Goal: Task Accomplishment & Management: Complete application form

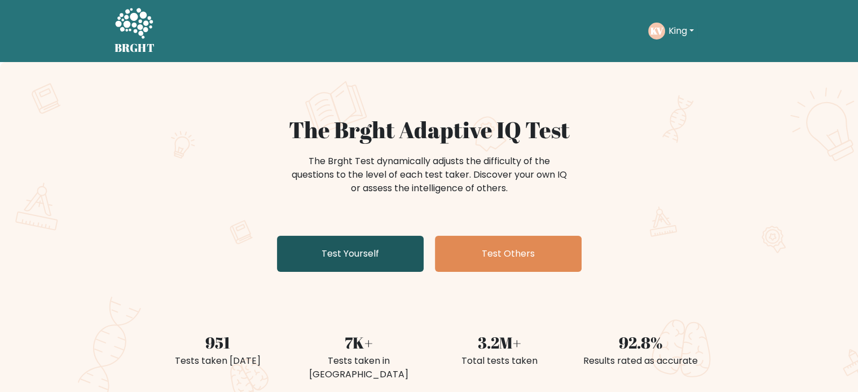
click at [358, 249] on link "Test Yourself" at bounding box center [350, 254] width 147 height 36
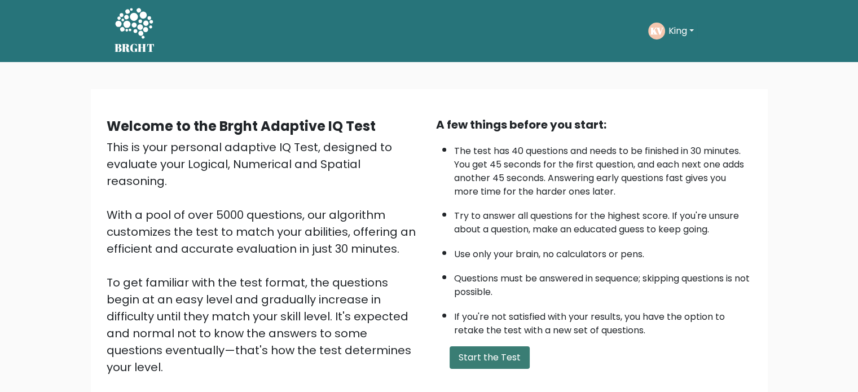
click at [490, 351] on button "Start the Test" at bounding box center [490, 357] width 80 height 23
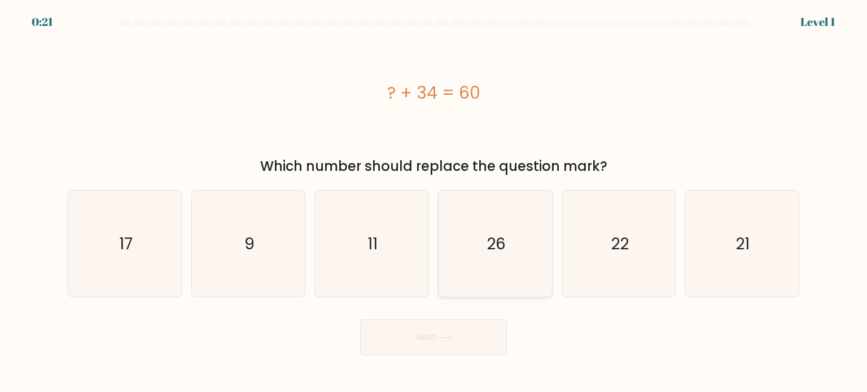
click at [516, 252] on icon "26" at bounding box center [495, 244] width 106 height 106
click at [434, 202] on input "d. 26" at bounding box center [433, 199] width 1 height 6
radio input "true"
click at [456, 339] on button "Next" at bounding box center [433, 337] width 147 height 36
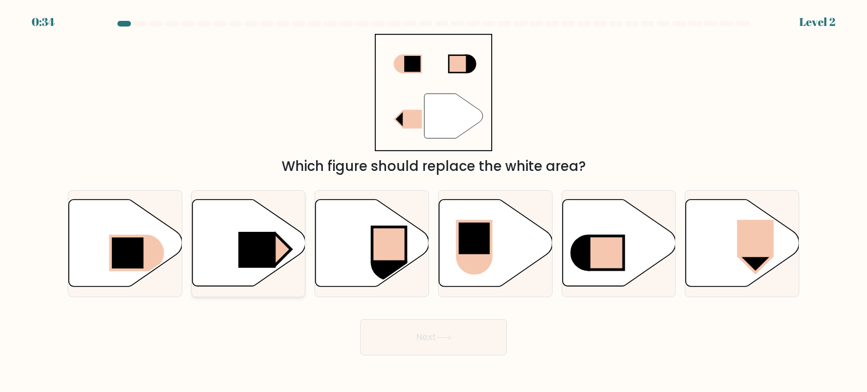
click at [257, 254] on rect at bounding box center [256, 250] width 37 height 36
click at [433, 202] on input "b." at bounding box center [433, 199] width 1 height 6
radio input "true"
click at [464, 338] on button "Next" at bounding box center [433, 337] width 147 height 36
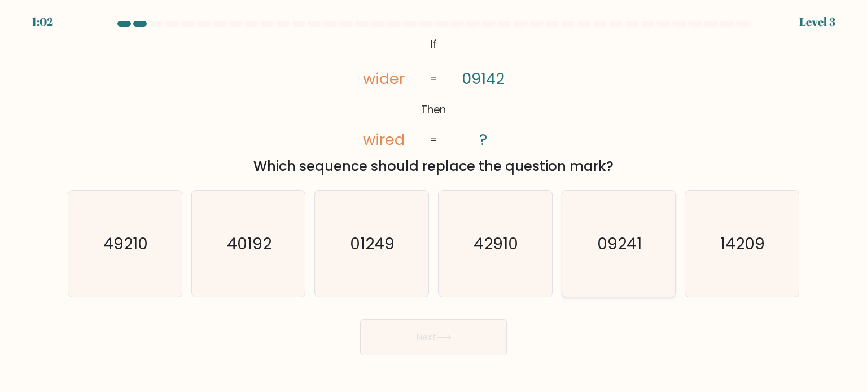
click at [618, 254] on text "09241" at bounding box center [619, 243] width 45 height 23
click at [434, 202] on input "e. 09241" at bounding box center [433, 199] width 1 height 6
radio input "true"
click at [438, 338] on icon at bounding box center [443, 338] width 15 height 6
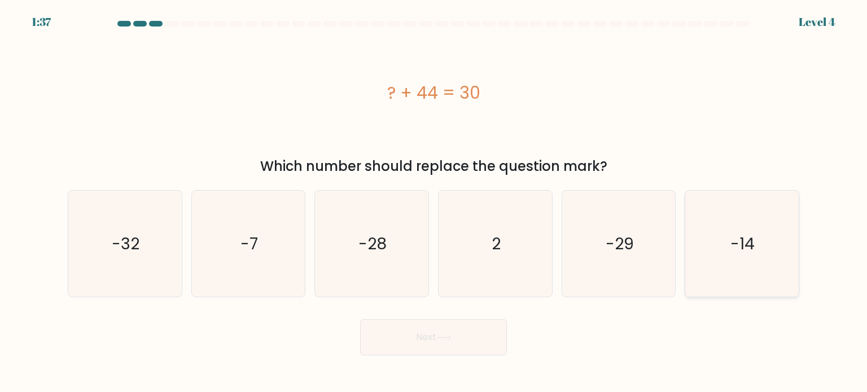
click at [719, 229] on icon "-14" at bounding box center [741, 244] width 106 height 106
click at [434, 202] on input "f. -14" at bounding box center [433, 199] width 1 height 6
radio input "true"
click at [465, 342] on button "Next" at bounding box center [433, 337] width 147 height 36
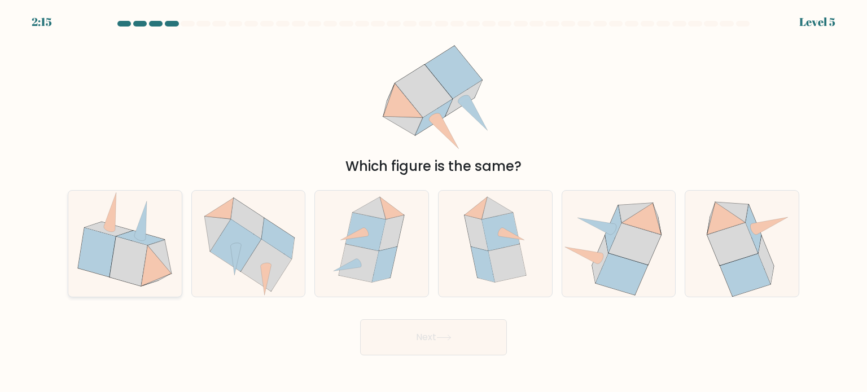
click at [122, 260] on icon at bounding box center [128, 261] width 38 height 50
click at [433, 202] on input "a." at bounding box center [433, 199] width 1 height 6
radio input "true"
click at [371, 249] on icon at bounding box center [359, 263] width 40 height 38
click at [433, 202] on input "c." at bounding box center [433, 199] width 1 height 6
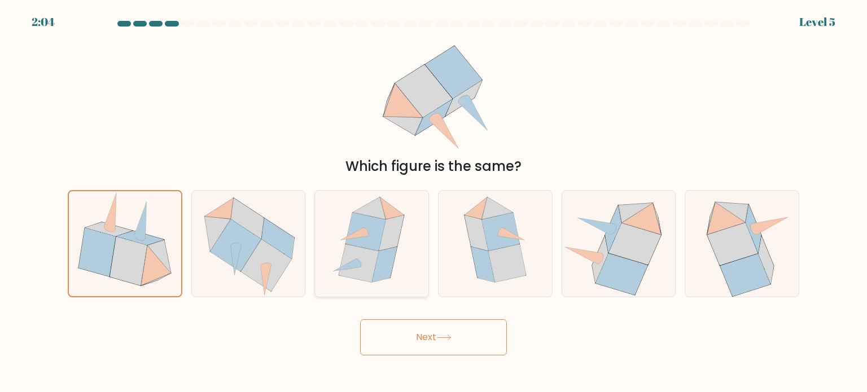
radio input "true"
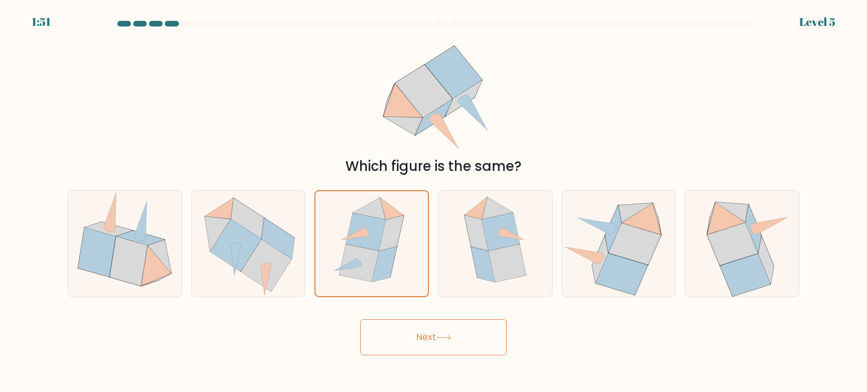
click at [429, 339] on button "Next" at bounding box center [433, 337] width 147 height 36
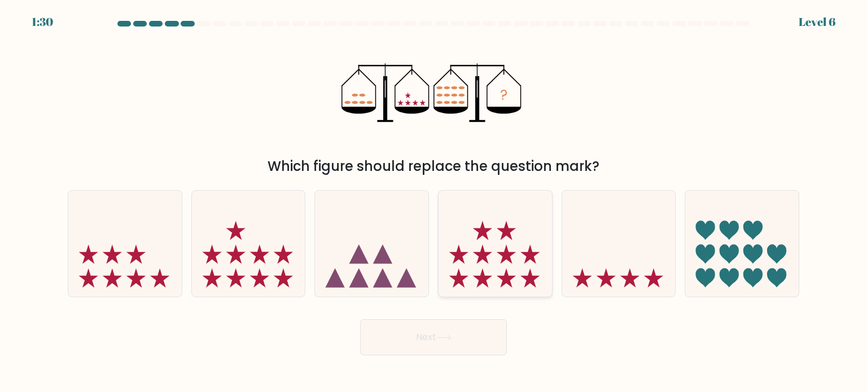
drag, startPoint x: 504, startPoint y: 239, endPoint x: 482, endPoint y: 269, distance: 37.1
click at [503, 239] on icon at bounding box center [494, 244] width 113 height 94
click at [434, 202] on input "d." at bounding box center [433, 199] width 1 height 6
radio input "true"
click at [429, 333] on button "Next" at bounding box center [433, 337] width 147 height 36
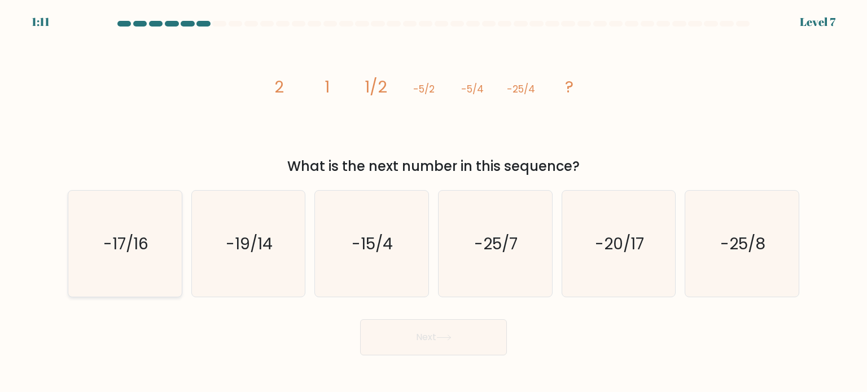
click at [153, 266] on icon "-17/16" at bounding box center [125, 244] width 106 height 106
click at [433, 202] on input "a. -17/16" at bounding box center [433, 199] width 1 height 6
radio input "true"
click at [419, 330] on button "Next" at bounding box center [433, 337] width 147 height 36
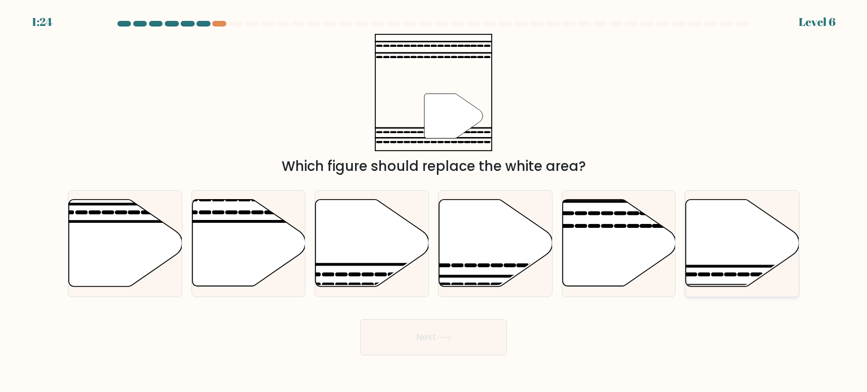
click at [713, 248] on icon at bounding box center [742, 243] width 113 height 87
click at [434, 202] on input "f." at bounding box center [433, 199] width 1 height 6
radio input "true"
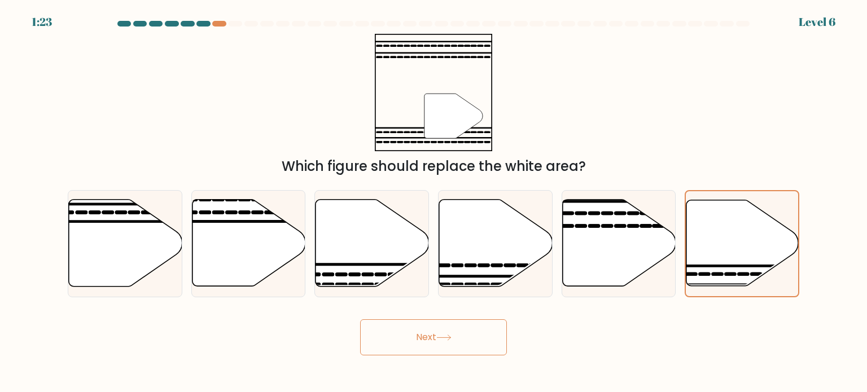
click at [414, 331] on button "Next" at bounding box center [433, 337] width 147 height 36
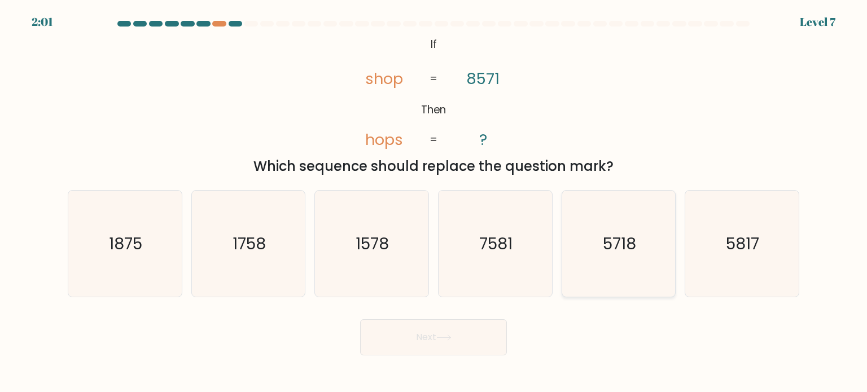
click at [575, 256] on icon "5718" at bounding box center [618, 244] width 106 height 106
click at [434, 202] on input "e. 5718" at bounding box center [433, 199] width 1 height 6
radio input "true"
click at [478, 338] on button "Next" at bounding box center [433, 337] width 147 height 36
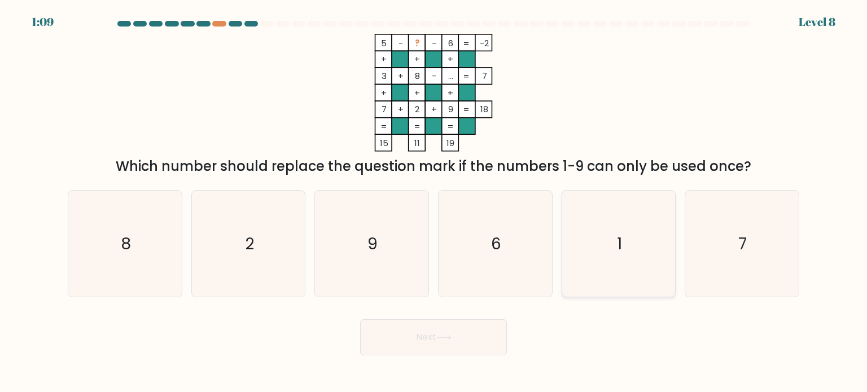
click at [599, 243] on icon "1" at bounding box center [618, 244] width 106 height 106
click at [434, 202] on input "e. 1" at bounding box center [433, 199] width 1 height 6
radio input "true"
click at [430, 343] on button "Next" at bounding box center [433, 337] width 147 height 36
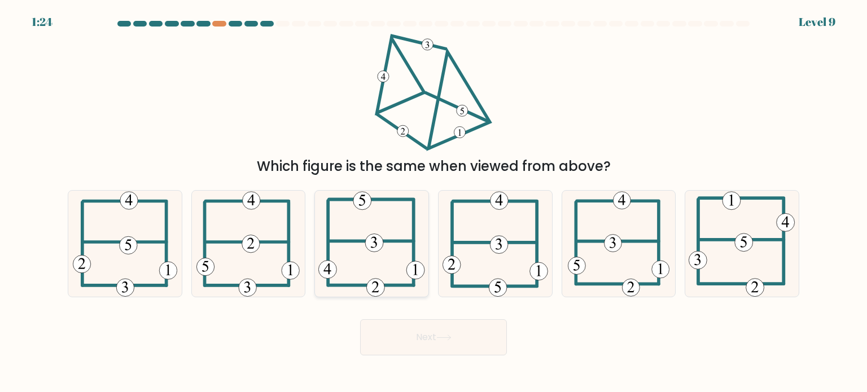
click at [392, 248] on icon at bounding box center [371, 244] width 107 height 106
click at [433, 202] on input "c." at bounding box center [433, 199] width 1 height 6
radio input "true"
click at [409, 331] on button "Next" at bounding box center [433, 337] width 147 height 36
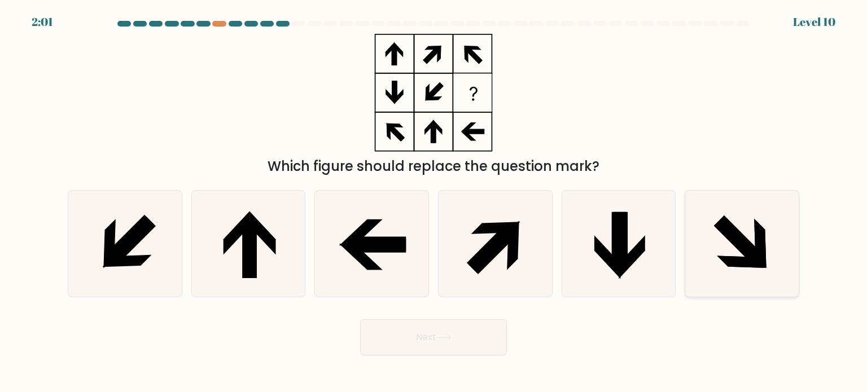
click at [745, 243] on icon at bounding box center [739, 241] width 50 height 50
click at [434, 202] on input "f." at bounding box center [433, 199] width 1 height 6
radio input "true"
click at [457, 342] on button "Next" at bounding box center [433, 337] width 147 height 36
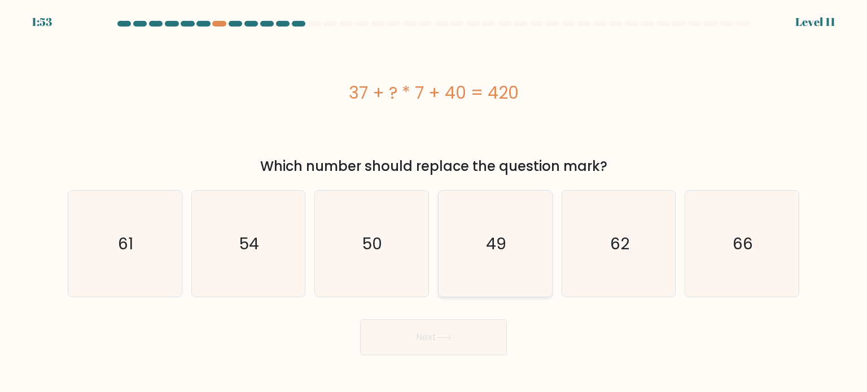
click at [519, 237] on icon "49" at bounding box center [495, 244] width 106 height 106
click at [434, 202] on input "d. 49" at bounding box center [433, 199] width 1 height 6
radio input "true"
click at [465, 344] on button "Next" at bounding box center [433, 337] width 147 height 36
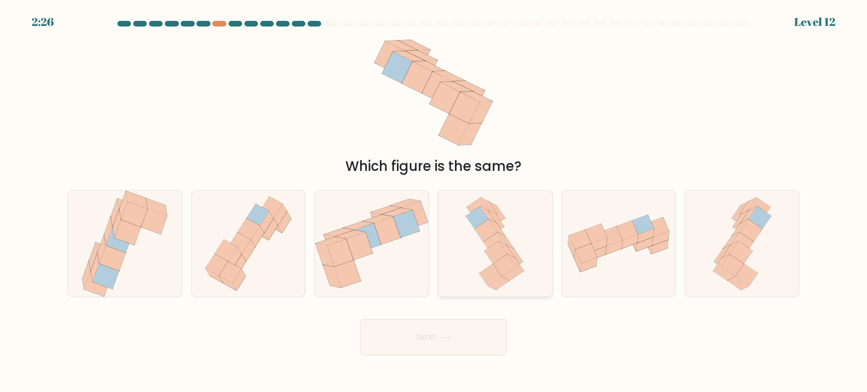
click at [508, 249] on icon at bounding box center [507, 249] width 16 height 16
click at [434, 202] on input "d." at bounding box center [433, 199] width 1 height 6
radio input "true"
click at [424, 342] on button "Next" at bounding box center [433, 337] width 147 height 36
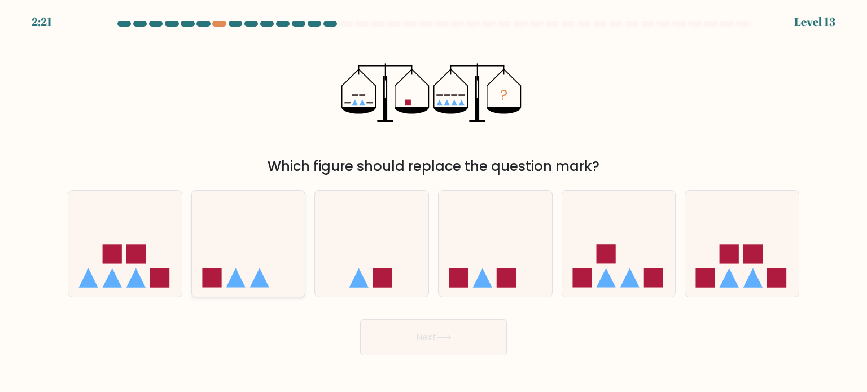
click at [262, 253] on icon at bounding box center [248, 244] width 113 height 94
click at [433, 202] on input "b." at bounding box center [433, 199] width 1 height 6
radio input "true"
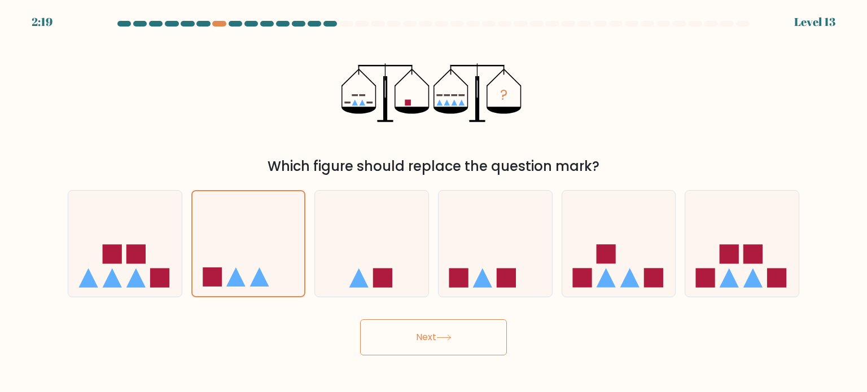
click at [447, 344] on button "Next" at bounding box center [433, 337] width 147 height 36
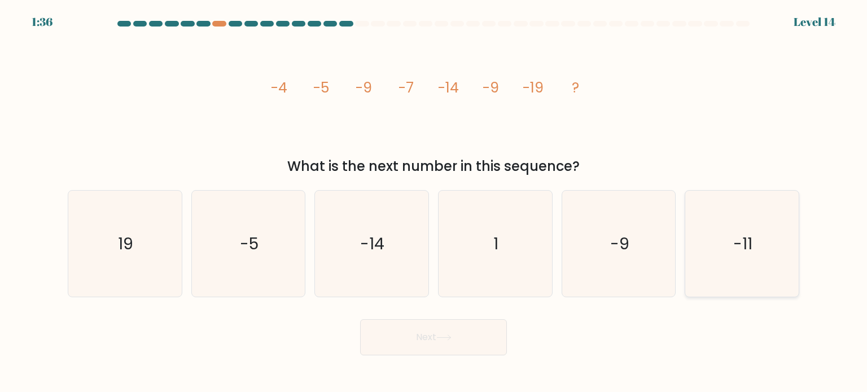
click at [771, 241] on icon "-11" at bounding box center [741, 244] width 106 height 106
click at [434, 202] on input "f. -11" at bounding box center [433, 199] width 1 height 6
radio input "true"
click at [438, 336] on button "Next" at bounding box center [433, 337] width 147 height 36
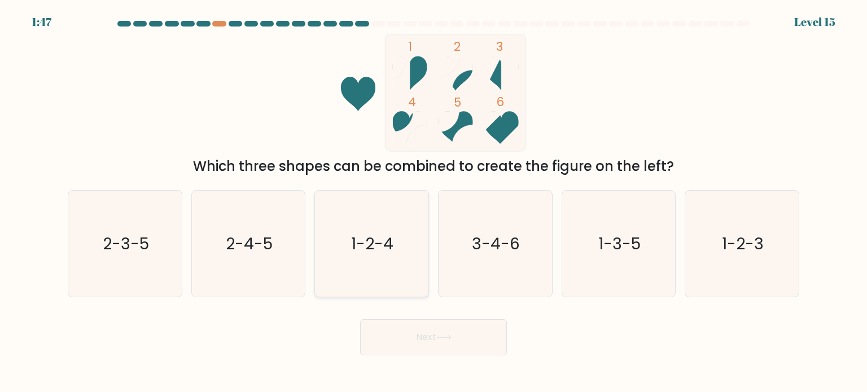
click at [385, 241] on text "1-2-4" at bounding box center [372, 243] width 42 height 23
click at [433, 202] on input "c. 1-2-4" at bounding box center [433, 199] width 1 height 6
radio input "true"
click at [462, 335] on button "Next" at bounding box center [433, 337] width 147 height 36
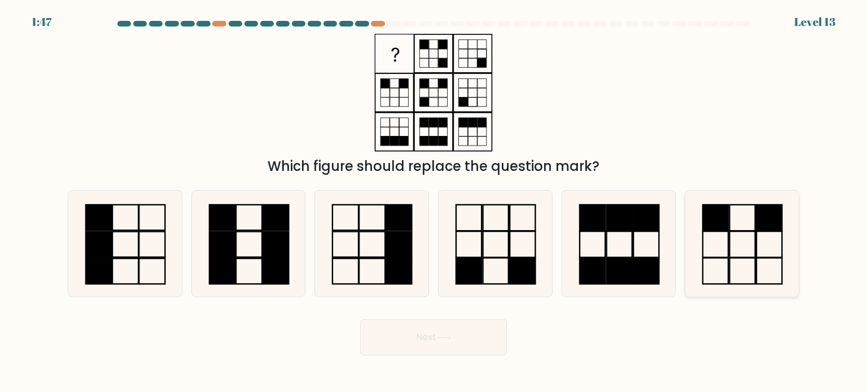
click at [778, 227] on rect at bounding box center [769, 218] width 25 height 26
click at [434, 202] on input "f." at bounding box center [433, 199] width 1 height 6
radio input "true"
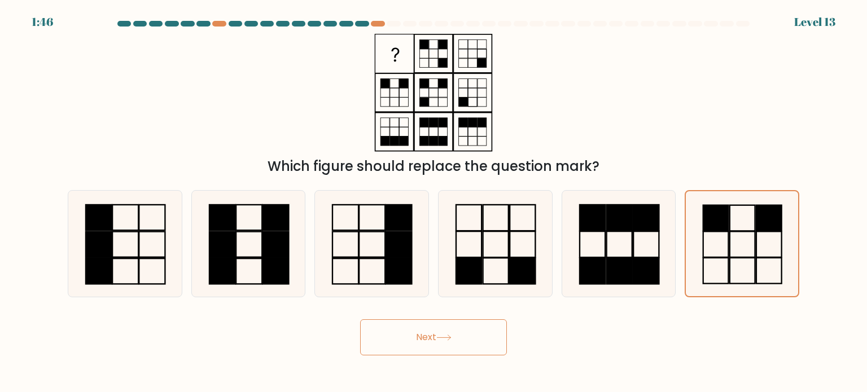
click at [476, 344] on button "Next" at bounding box center [433, 337] width 147 height 36
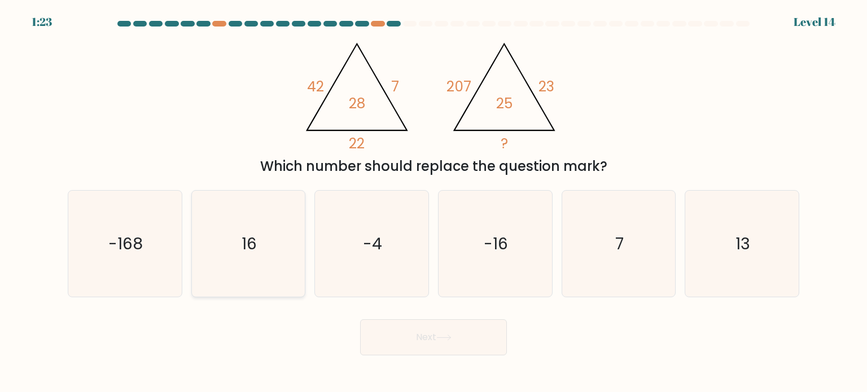
click at [261, 244] on icon "16" at bounding box center [248, 244] width 106 height 106
click at [433, 202] on input "b. 16" at bounding box center [433, 199] width 1 height 6
radio input "true"
click at [427, 336] on button "Next" at bounding box center [433, 337] width 147 height 36
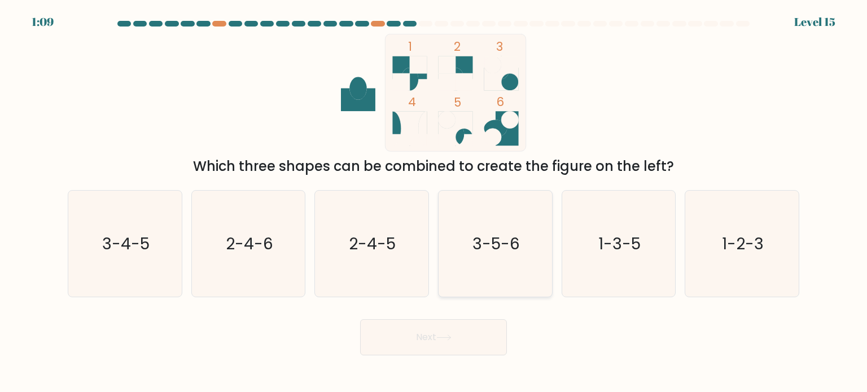
click at [490, 247] on text "3-5-6" at bounding box center [495, 243] width 47 height 23
click at [434, 202] on input "d. 3-5-6" at bounding box center [433, 199] width 1 height 6
radio input "true"
click at [451, 336] on icon at bounding box center [443, 338] width 15 height 6
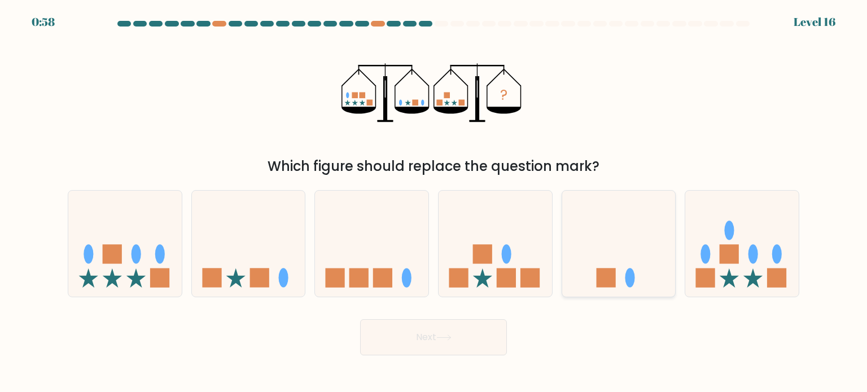
click at [614, 254] on icon at bounding box center [618, 244] width 113 height 94
click at [434, 202] on input "e." at bounding box center [433, 199] width 1 height 6
radio input "true"
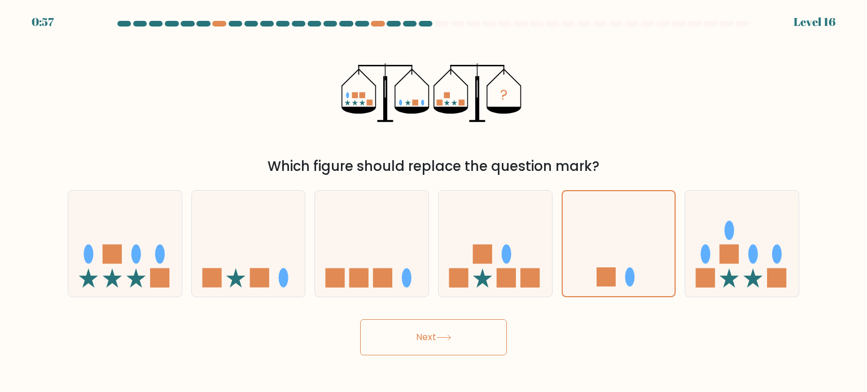
click at [438, 333] on button "Next" at bounding box center [433, 337] width 147 height 36
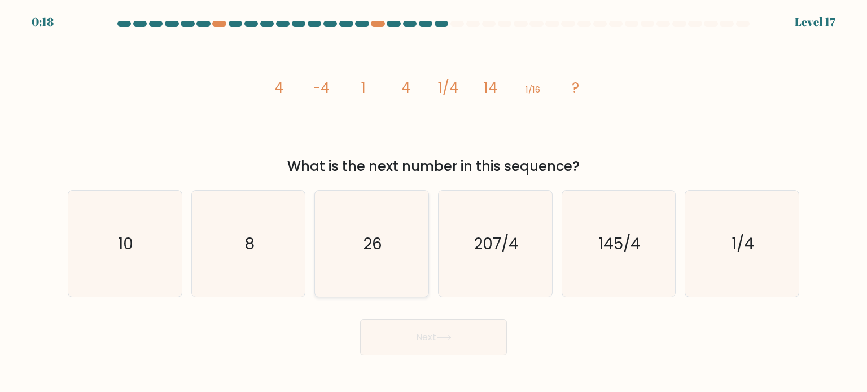
click at [371, 252] on text "26" at bounding box center [372, 243] width 19 height 23
click at [433, 202] on input "c. 26" at bounding box center [433, 199] width 1 height 6
radio input "true"
click at [445, 336] on icon at bounding box center [443, 338] width 15 height 6
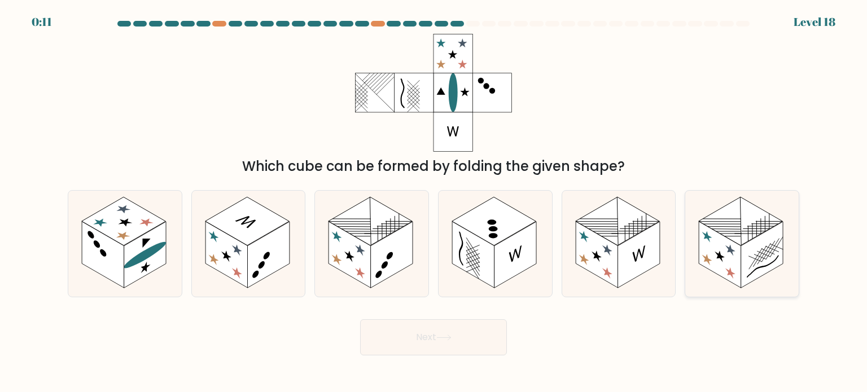
click at [727, 257] on rect at bounding box center [719, 254] width 42 height 67
click at [434, 202] on input "f." at bounding box center [433, 199] width 1 height 6
radio input "true"
click at [430, 341] on button "Next" at bounding box center [433, 337] width 147 height 36
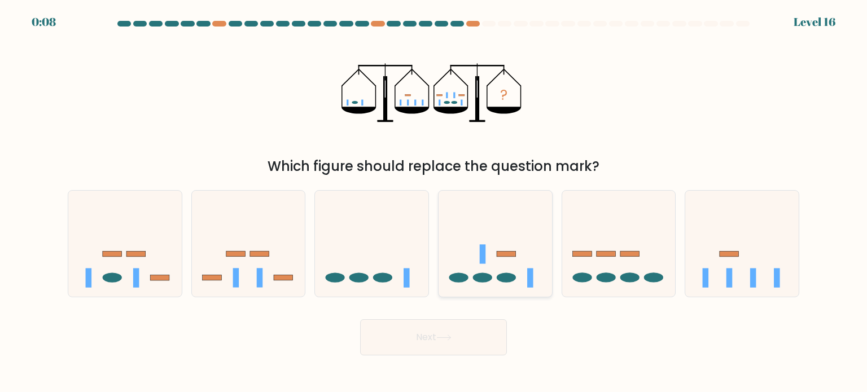
click at [513, 279] on ellipse at bounding box center [505, 278] width 19 height 10
click at [434, 202] on input "d." at bounding box center [433, 199] width 1 height 6
radio input "true"
click at [388, 280] on ellipse at bounding box center [382, 278] width 19 height 10
click at [433, 202] on input "c." at bounding box center [433, 199] width 1 height 6
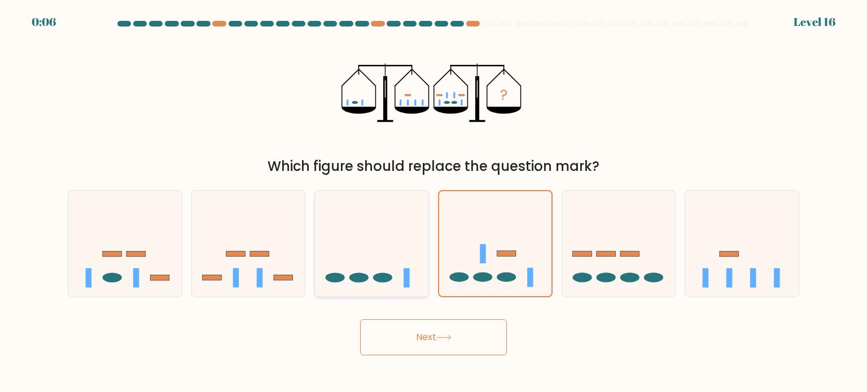
radio input "true"
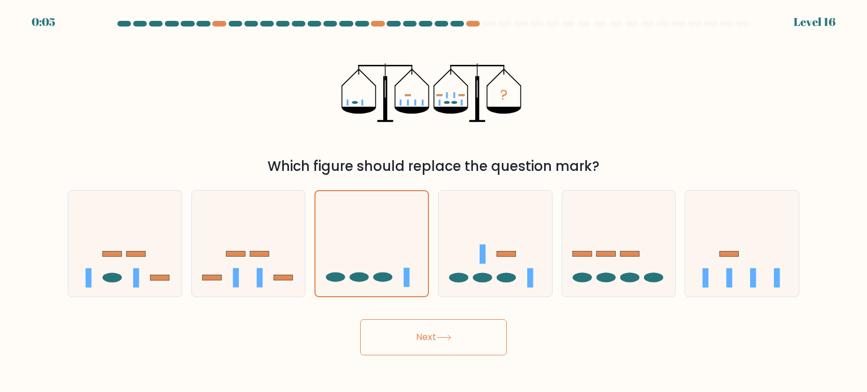
click at [430, 333] on button "Next" at bounding box center [433, 337] width 147 height 36
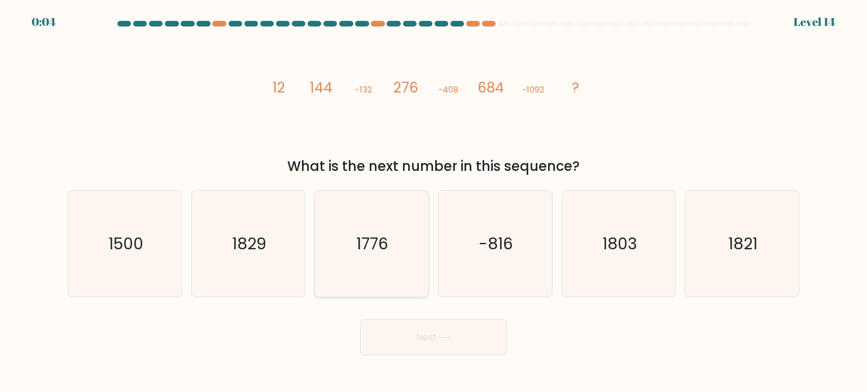
click at [366, 238] on text "1776" at bounding box center [373, 243] width 32 height 23
click at [433, 202] on input "c. 1776" at bounding box center [433, 199] width 1 height 6
radio input "true"
click at [420, 342] on button "Next" at bounding box center [433, 337] width 147 height 36
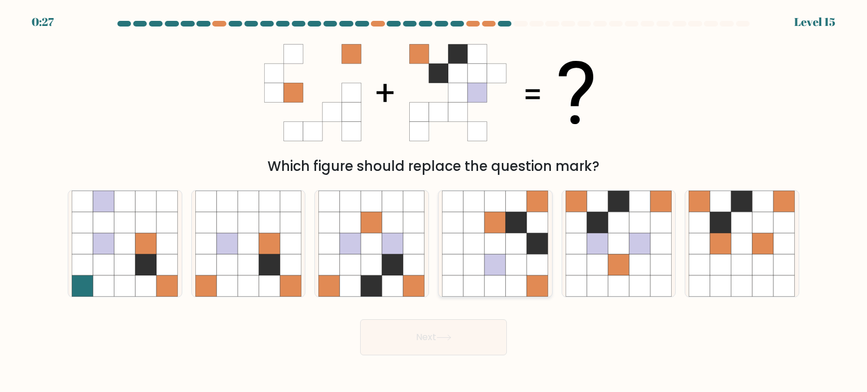
click at [506, 230] on icon at bounding box center [516, 222] width 21 height 21
click at [434, 202] on input "d." at bounding box center [433, 199] width 1 height 6
radio input "true"
click at [467, 323] on button "Next" at bounding box center [433, 337] width 147 height 36
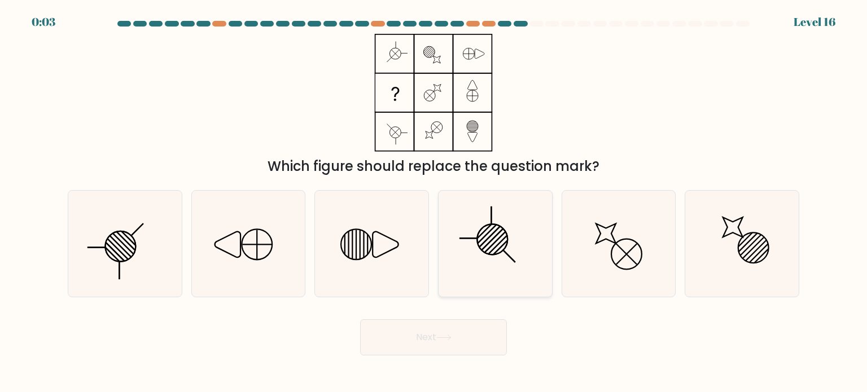
click at [478, 241] on icon at bounding box center [495, 244] width 106 height 106
click at [434, 202] on input "d." at bounding box center [433, 199] width 1 height 6
radio input "true"
click at [440, 343] on button "Next" at bounding box center [433, 337] width 147 height 36
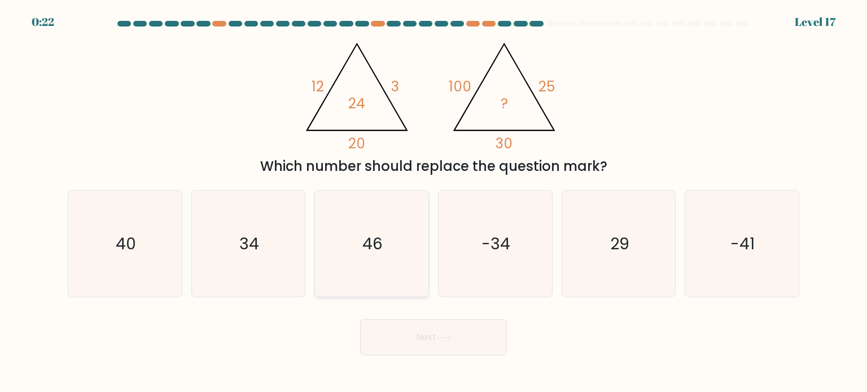
click at [407, 236] on icon "46" at bounding box center [371, 244] width 106 height 106
click at [433, 202] on input "c. 46" at bounding box center [433, 199] width 1 height 6
radio input "true"
click at [476, 342] on button "Next" at bounding box center [433, 337] width 147 height 36
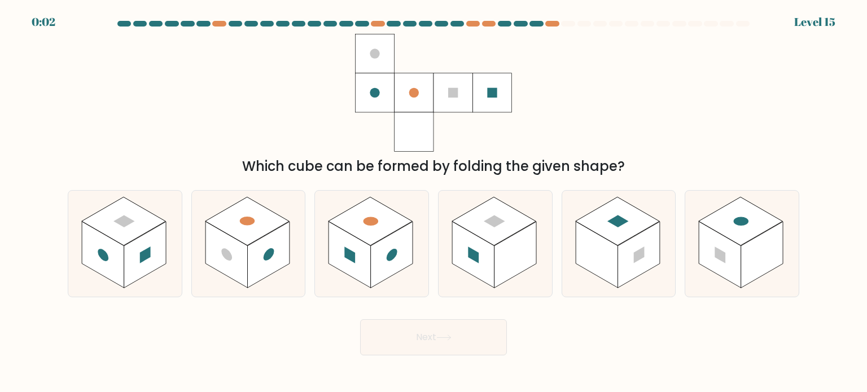
drag, startPoint x: 320, startPoint y: 242, endPoint x: 429, endPoint y: 263, distance: 110.9
click at [321, 241] on icon at bounding box center [371, 244] width 113 height 106
click at [433, 202] on input "c." at bounding box center [433, 199] width 1 height 6
radio input "true"
click at [448, 336] on icon at bounding box center [443, 338] width 15 height 6
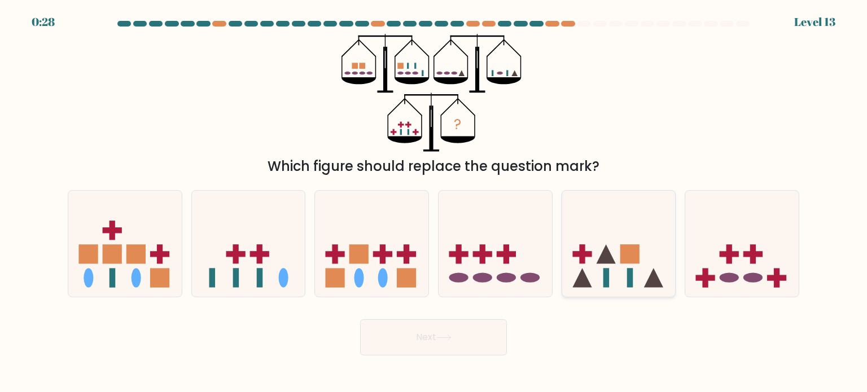
click at [603, 240] on icon at bounding box center [618, 244] width 113 height 94
click at [434, 202] on input "e." at bounding box center [433, 199] width 1 height 6
radio input "true"
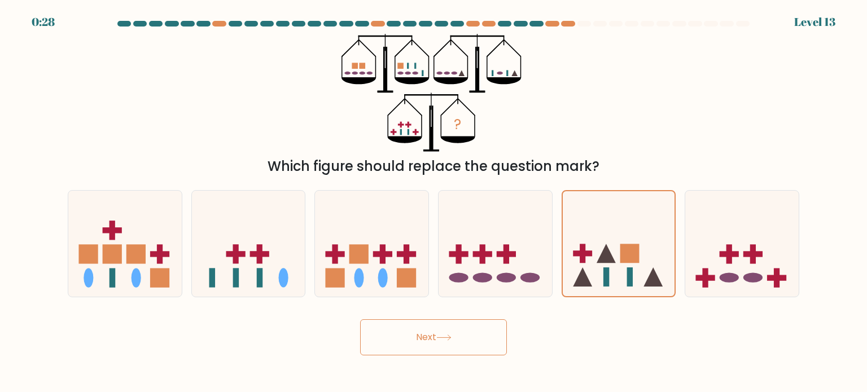
click at [402, 332] on button "Next" at bounding box center [433, 337] width 147 height 36
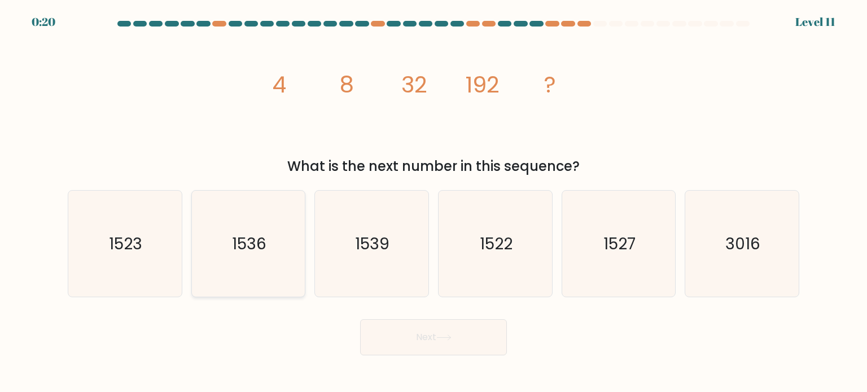
click at [240, 232] on icon "1536" at bounding box center [248, 244] width 106 height 106
click at [433, 202] on input "b. 1536" at bounding box center [433, 199] width 1 height 6
radio input "true"
click at [452, 345] on button "Next" at bounding box center [433, 337] width 147 height 36
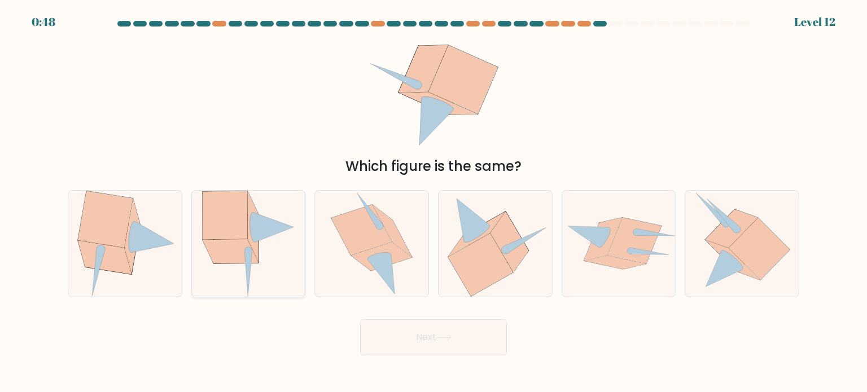
click at [249, 245] on icon at bounding box center [231, 251] width 56 height 24
click at [433, 202] on input "b." at bounding box center [433, 199] width 1 height 6
radio input "true"
click at [391, 336] on button "Next" at bounding box center [433, 337] width 147 height 36
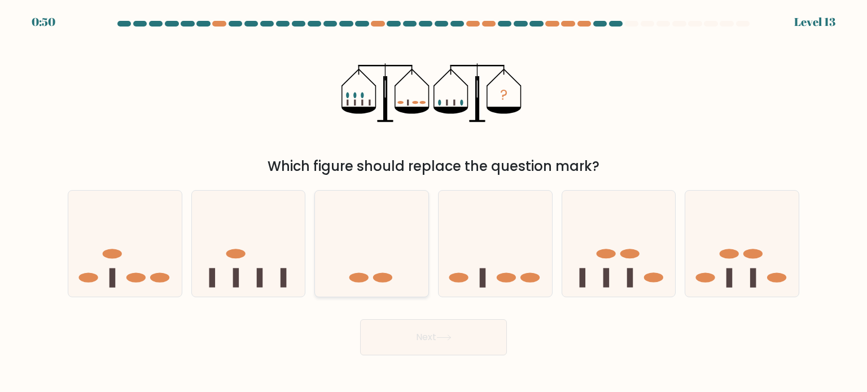
click at [370, 266] on icon at bounding box center [371, 244] width 113 height 94
click at [433, 202] on input "c." at bounding box center [433, 199] width 1 height 6
radio input "true"
click at [402, 337] on button "Next" at bounding box center [433, 337] width 147 height 36
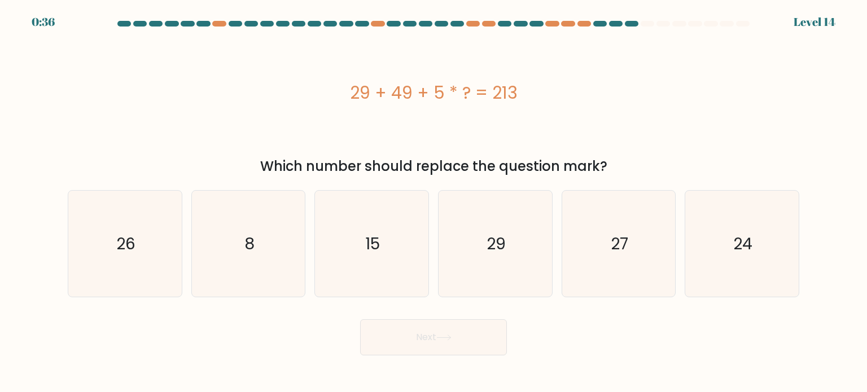
drag, startPoint x: 627, startPoint y: 218, endPoint x: 589, endPoint y: 309, distance: 99.1
click at [628, 219] on icon "27" at bounding box center [618, 244] width 106 height 106
click at [434, 202] on input "e. 27" at bounding box center [433, 199] width 1 height 6
radio input "true"
click at [490, 324] on button "Next" at bounding box center [433, 337] width 147 height 36
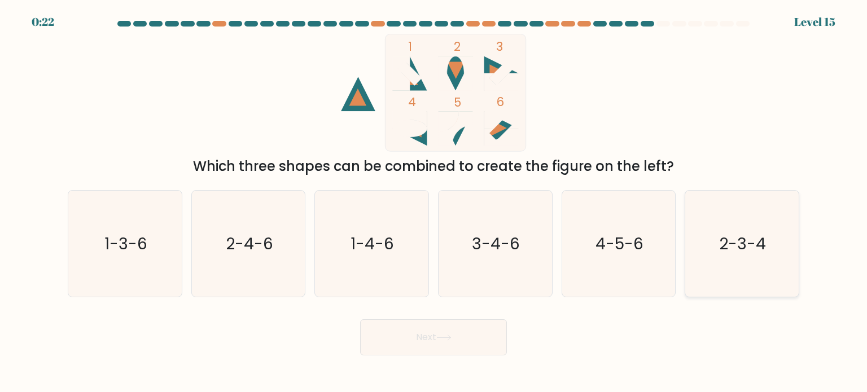
click at [758, 253] on text "2-3-4" at bounding box center [742, 243] width 47 height 23
click at [434, 202] on input "f. 2-3-4" at bounding box center [433, 199] width 1 height 6
radio input "true"
click at [427, 331] on button "Next" at bounding box center [433, 337] width 147 height 36
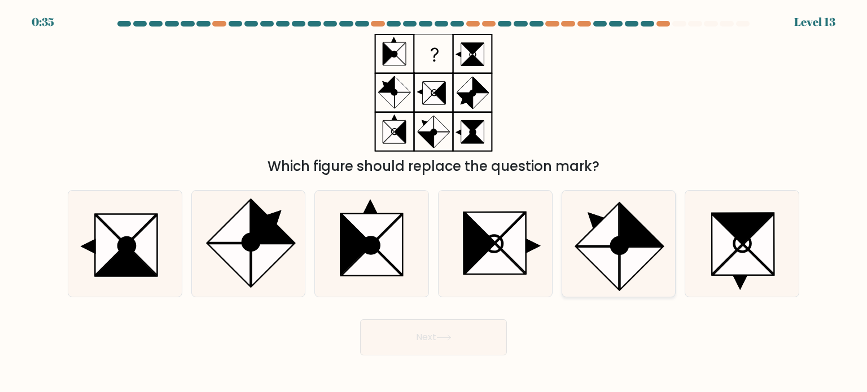
click at [630, 249] on icon at bounding box center [641, 268] width 43 height 43
click at [434, 202] on input "e." at bounding box center [433, 199] width 1 height 6
radio input "true"
click at [388, 334] on button "Next" at bounding box center [433, 337] width 147 height 36
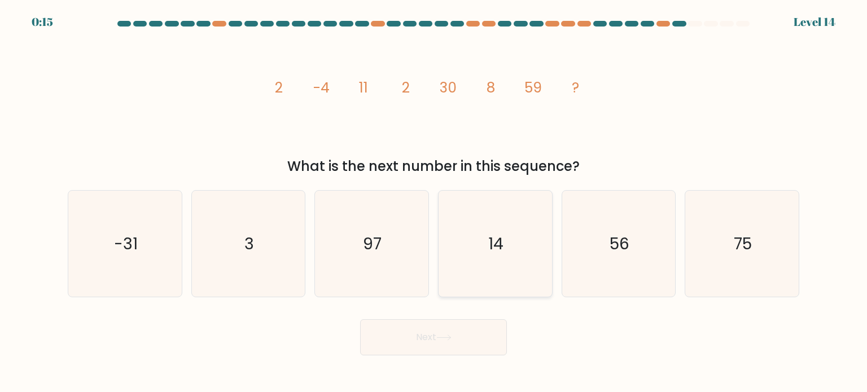
click at [504, 247] on icon "14" at bounding box center [495, 244] width 106 height 106
click at [434, 202] on input "d. 14" at bounding box center [433, 199] width 1 height 6
radio input "true"
click at [418, 331] on button "Next" at bounding box center [433, 337] width 147 height 36
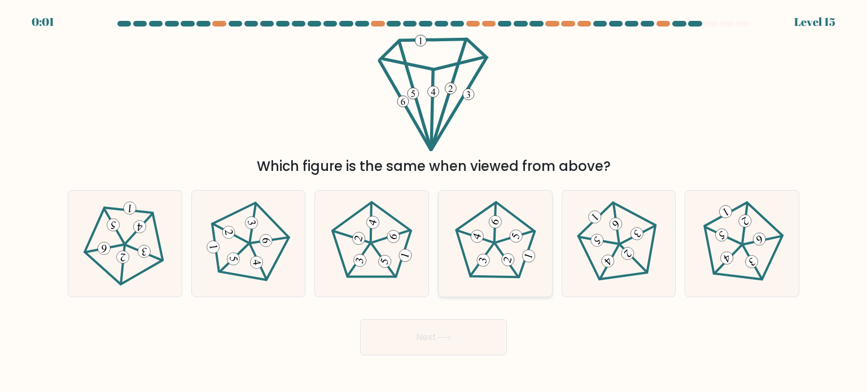
click at [516, 234] on 768 at bounding box center [516, 237] width 16 height 16
click at [434, 202] on input "d." at bounding box center [433, 199] width 1 height 6
radio input "true"
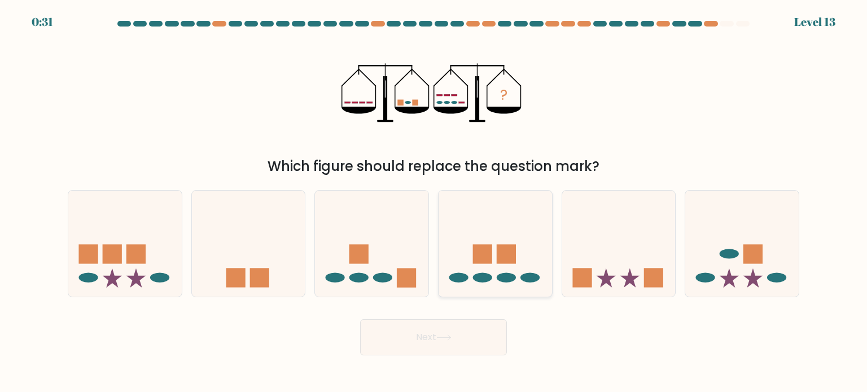
click at [472, 259] on icon at bounding box center [494, 244] width 113 height 94
click at [434, 202] on input "d." at bounding box center [433, 199] width 1 height 6
radio input "true"
click at [442, 343] on button "Next" at bounding box center [433, 337] width 147 height 36
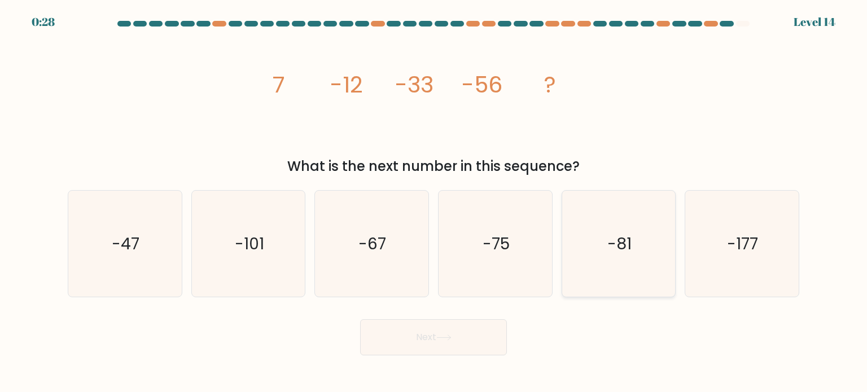
click at [632, 269] on icon "-81" at bounding box center [618, 244] width 106 height 106
click at [434, 202] on input "e. -81" at bounding box center [433, 199] width 1 height 6
radio input "true"
click at [441, 341] on button "Next" at bounding box center [433, 337] width 147 height 36
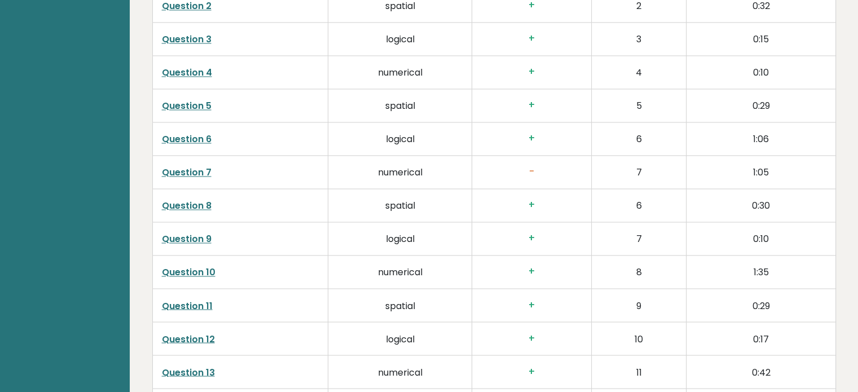
scroll to position [1862, 0]
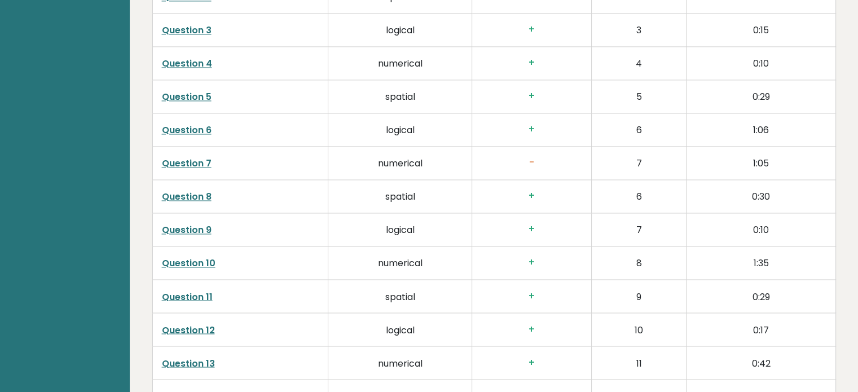
click at [177, 165] on link "Question 7" at bounding box center [187, 163] width 50 height 13
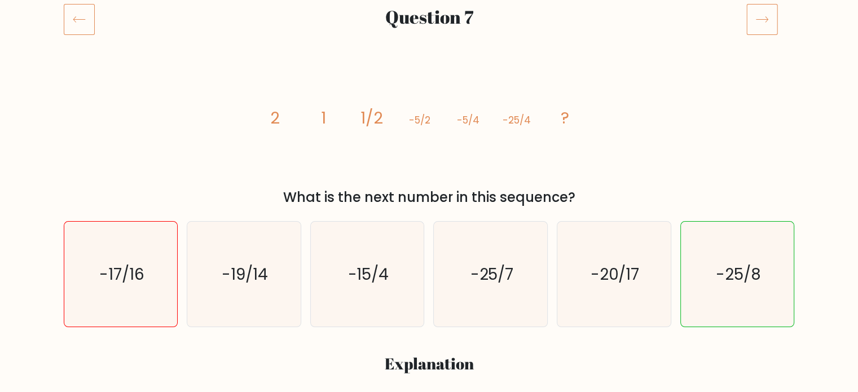
scroll to position [56, 0]
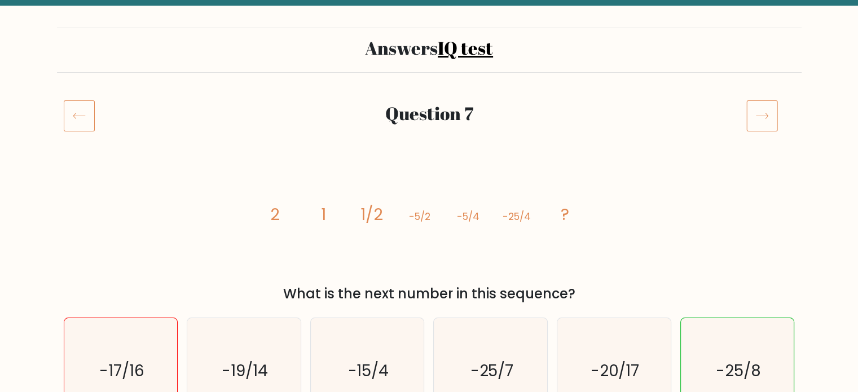
click at [761, 113] on icon at bounding box center [762, 116] width 32 height 32
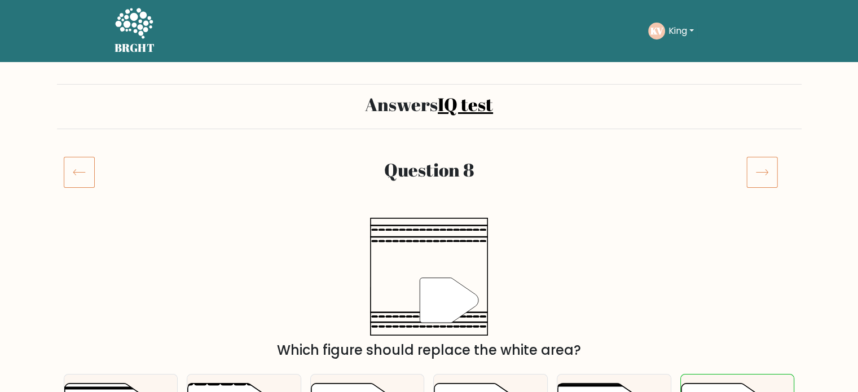
click at [750, 169] on icon at bounding box center [762, 172] width 32 height 32
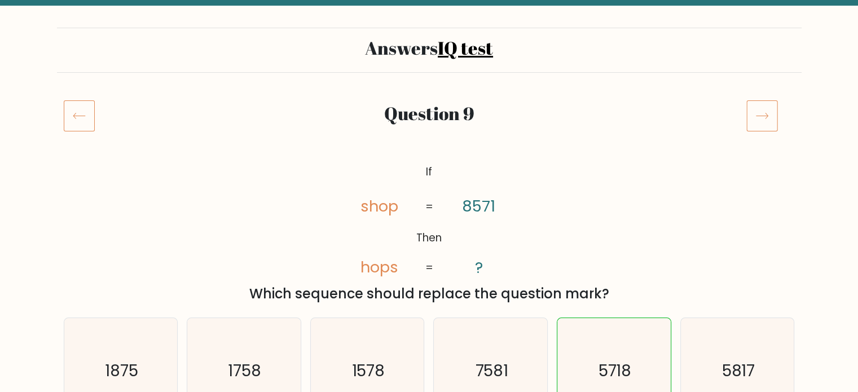
scroll to position [56, 0]
click at [763, 112] on icon at bounding box center [762, 116] width 32 height 32
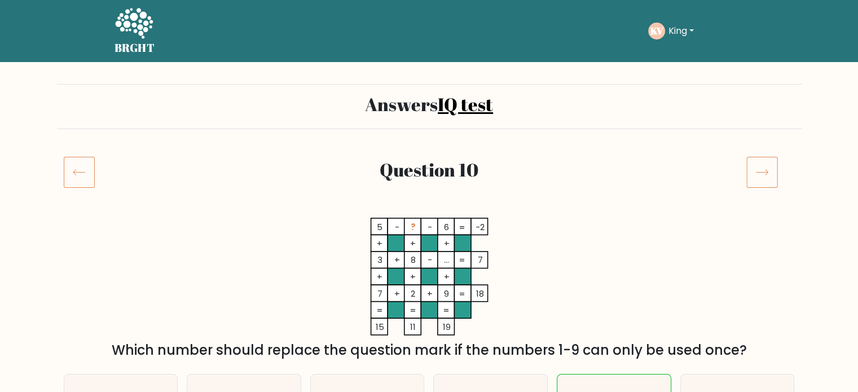
click at [752, 175] on icon at bounding box center [762, 172] width 32 height 32
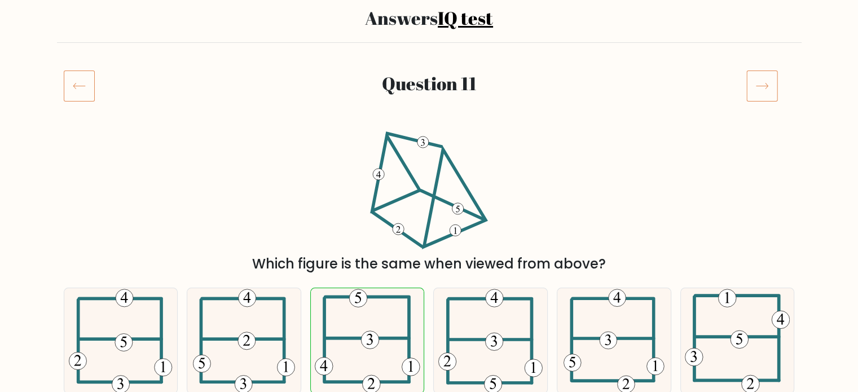
scroll to position [56, 0]
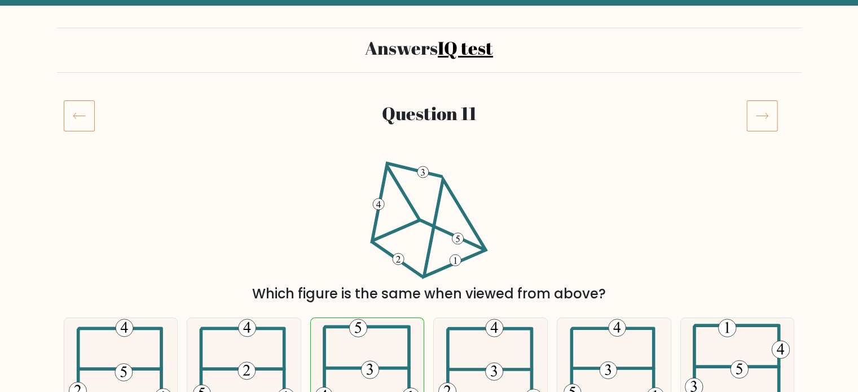
click at [747, 128] on icon at bounding box center [762, 116] width 32 height 32
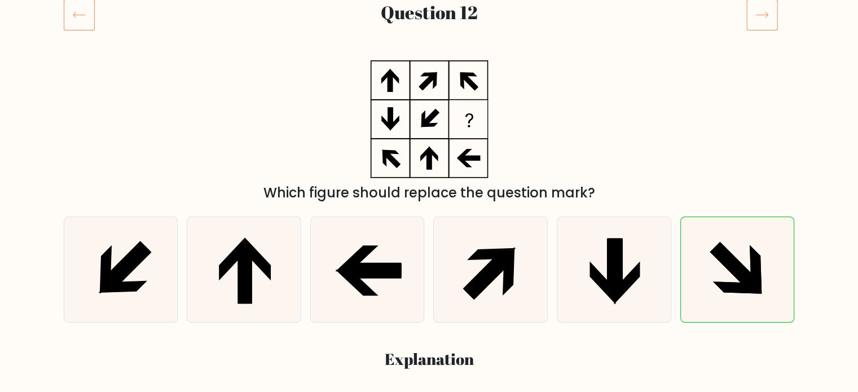
scroll to position [113, 0]
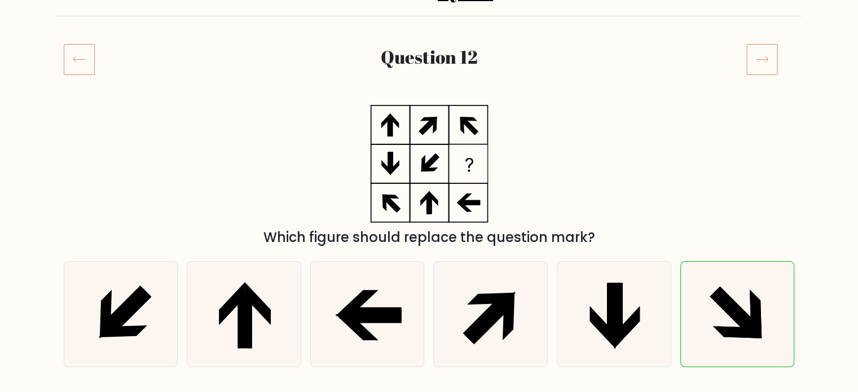
click at [761, 56] on icon at bounding box center [762, 59] width 32 height 32
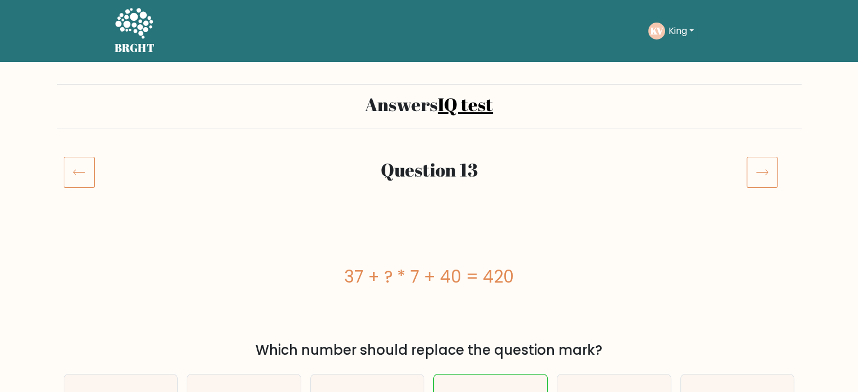
click at [764, 175] on icon at bounding box center [762, 172] width 32 height 32
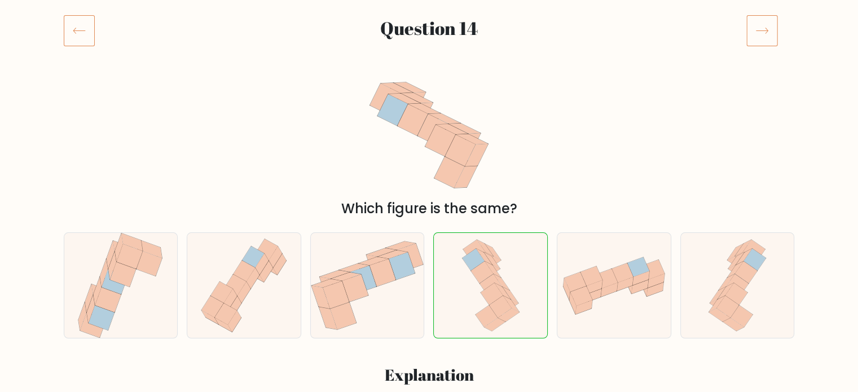
scroll to position [56, 0]
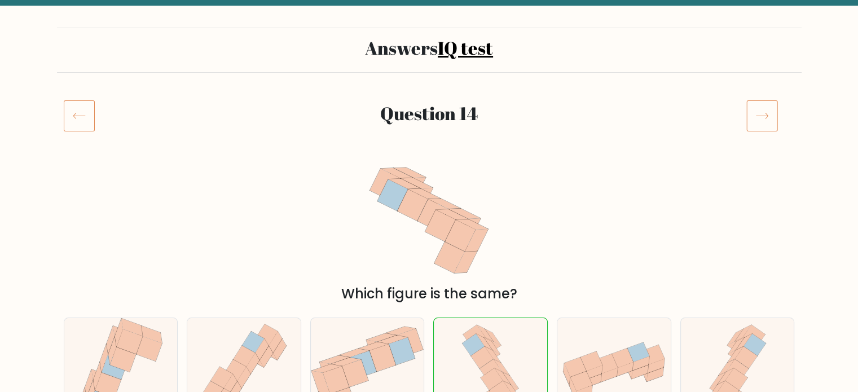
click at [773, 110] on icon at bounding box center [762, 116] width 32 height 32
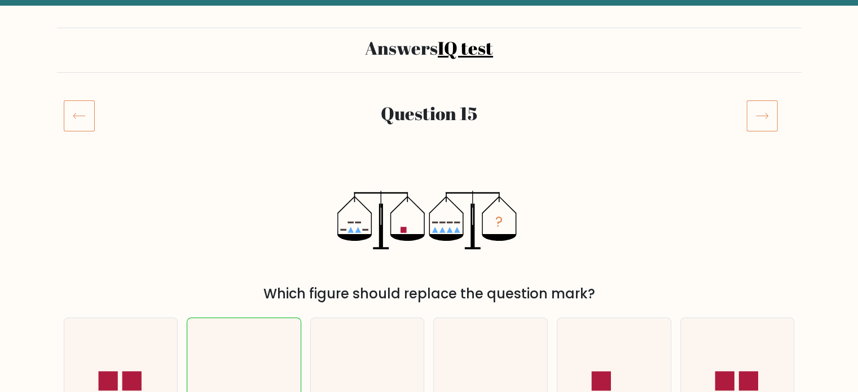
scroll to position [56, 0]
click at [759, 118] on icon at bounding box center [762, 116] width 32 height 32
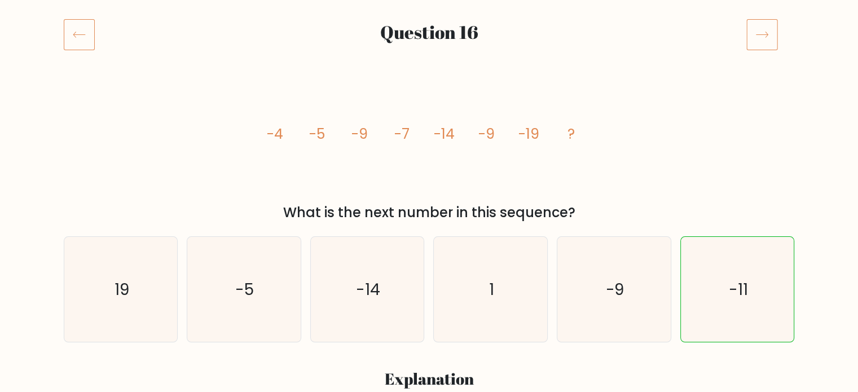
scroll to position [113, 0]
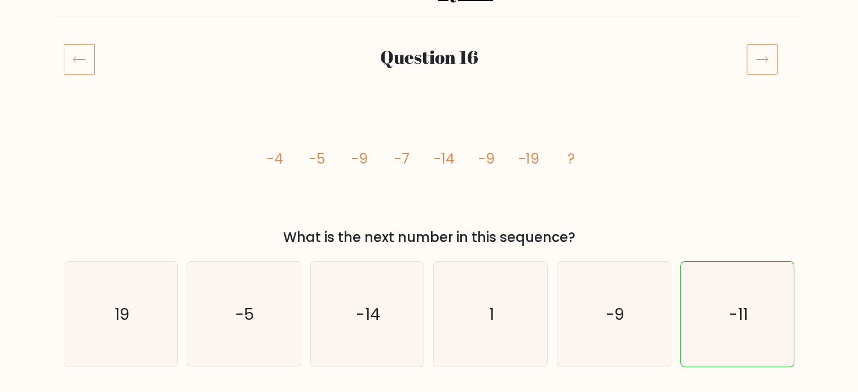
click at [765, 58] on icon at bounding box center [762, 59] width 32 height 32
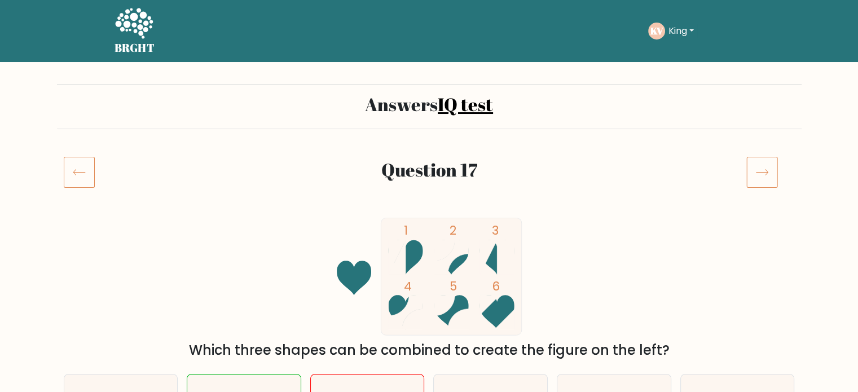
click at [759, 169] on icon at bounding box center [762, 172] width 32 height 32
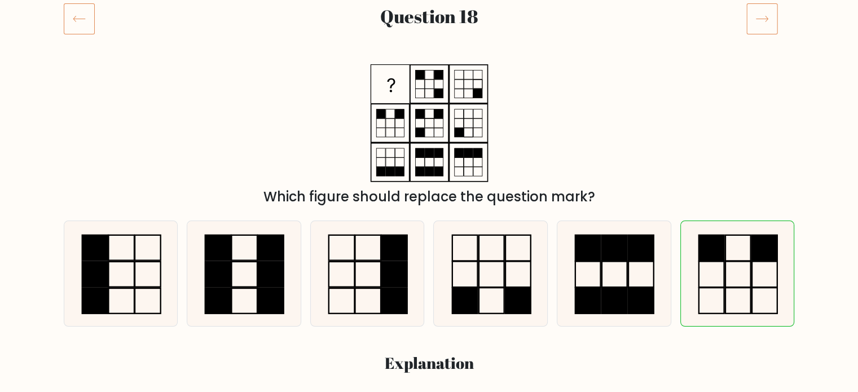
scroll to position [113, 0]
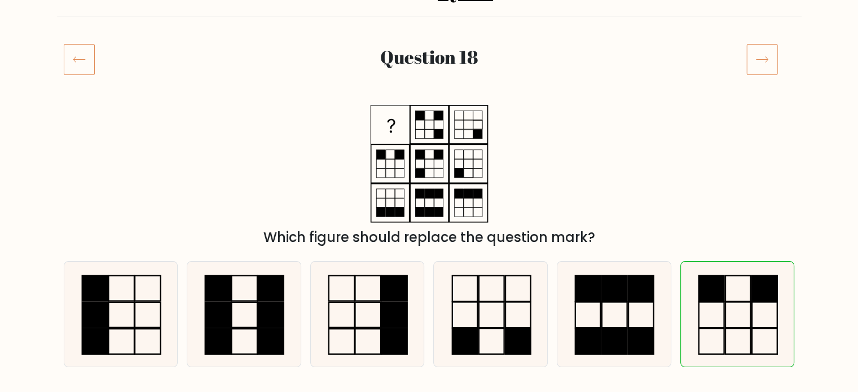
click at [768, 69] on icon at bounding box center [762, 59] width 32 height 32
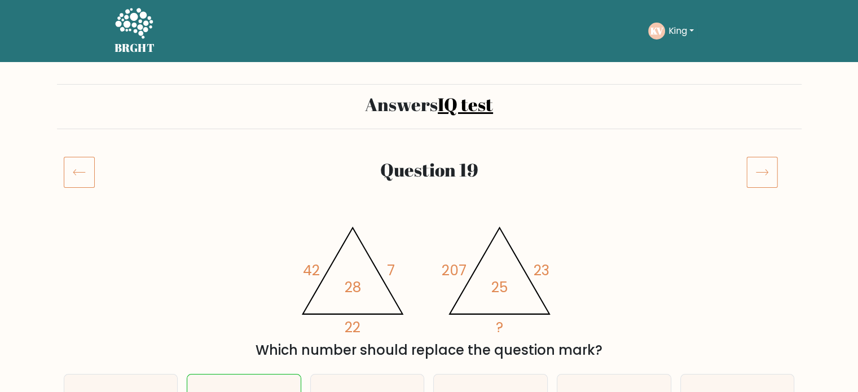
click at [764, 170] on icon at bounding box center [762, 172] width 32 height 32
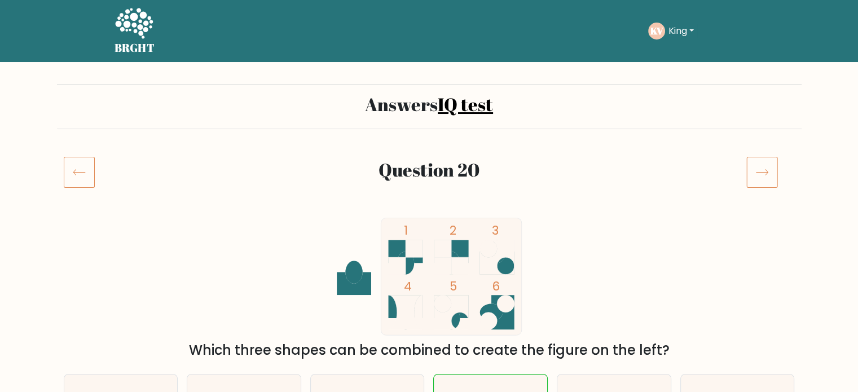
click at [763, 169] on icon at bounding box center [762, 172] width 32 height 32
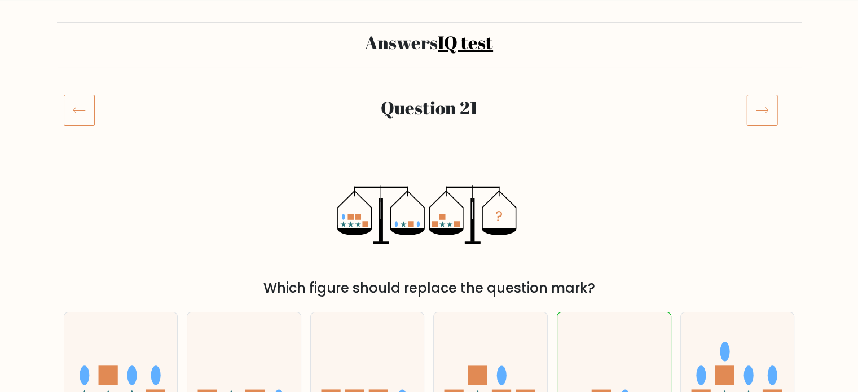
scroll to position [56, 0]
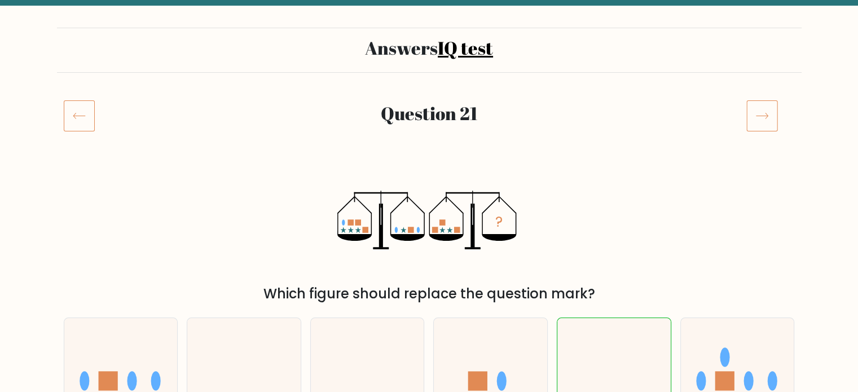
click at [759, 112] on icon at bounding box center [762, 116] width 32 height 32
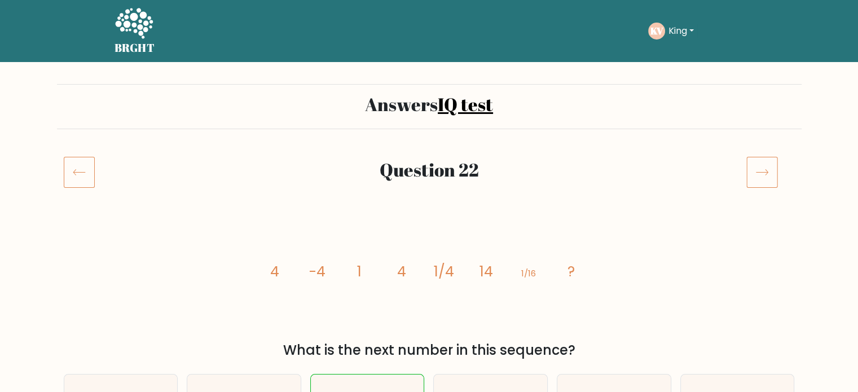
click at [758, 180] on icon at bounding box center [762, 172] width 32 height 32
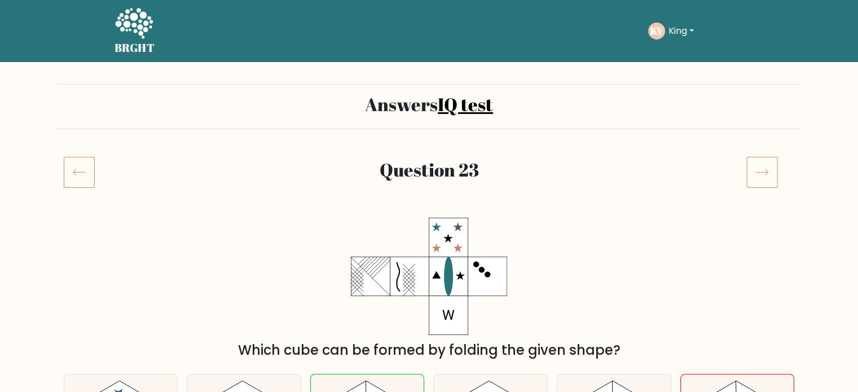
click at [754, 171] on icon at bounding box center [762, 172] width 32 height 32
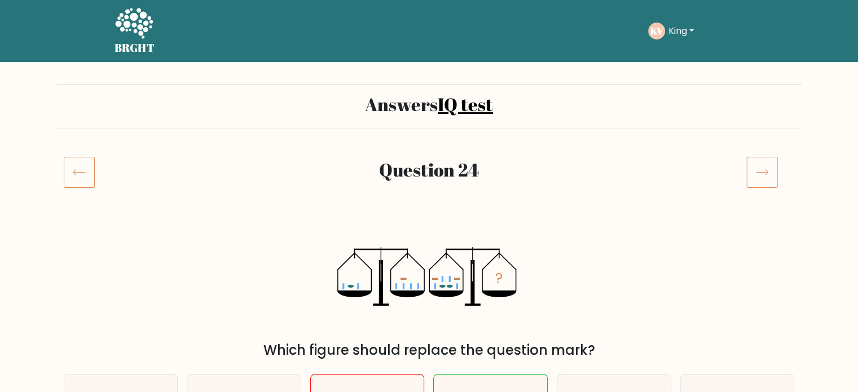
click at [763, 178] on icon at bounding box center [762, 172] width 32 height 32
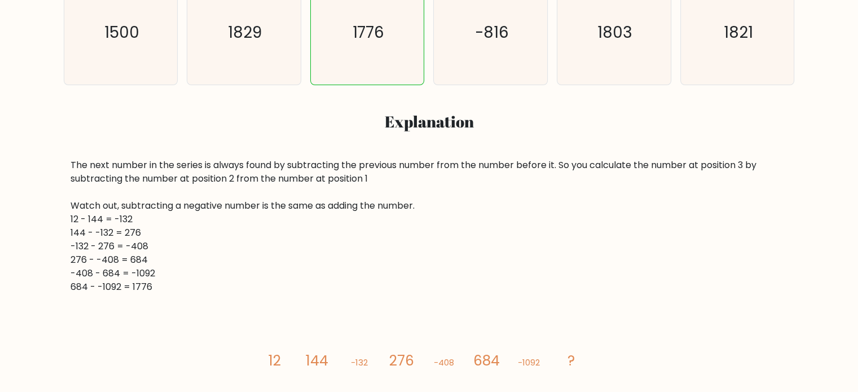
scroll to position [113, 0]
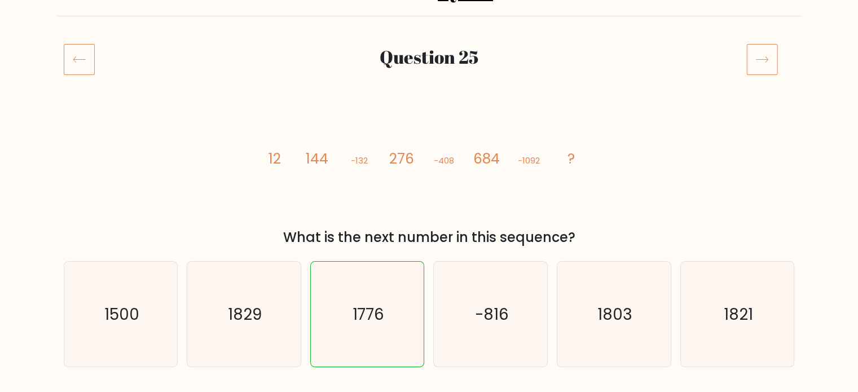
click at [763, 52] on icon at bounding box center [762, 59] width 32 height 32
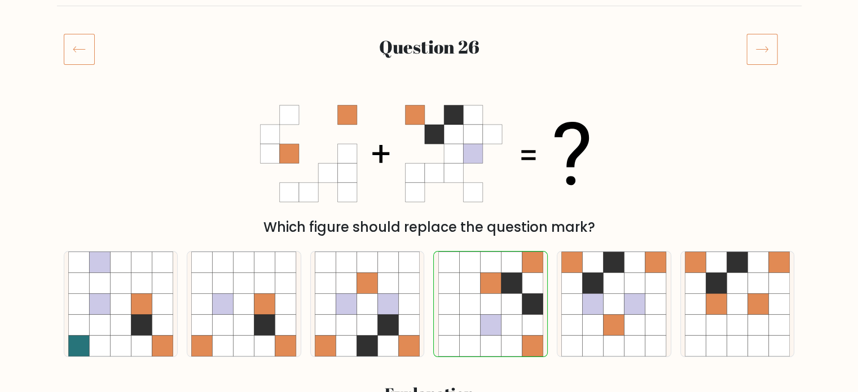
scroll to position [56, 0]
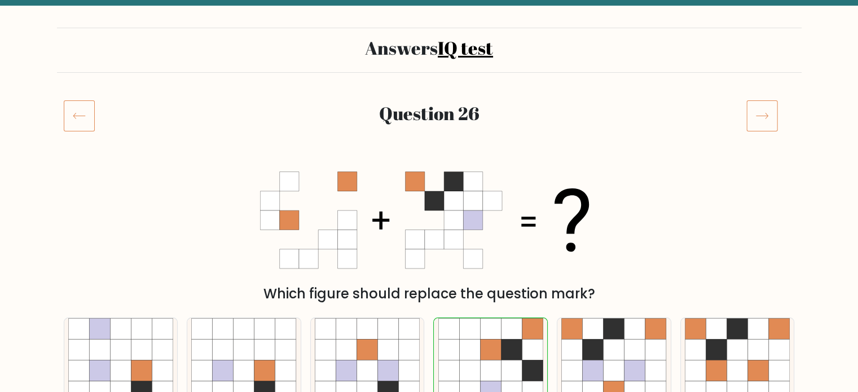
click at [759, 116] on icon at bounding box center [762, 116] width 12 height 6
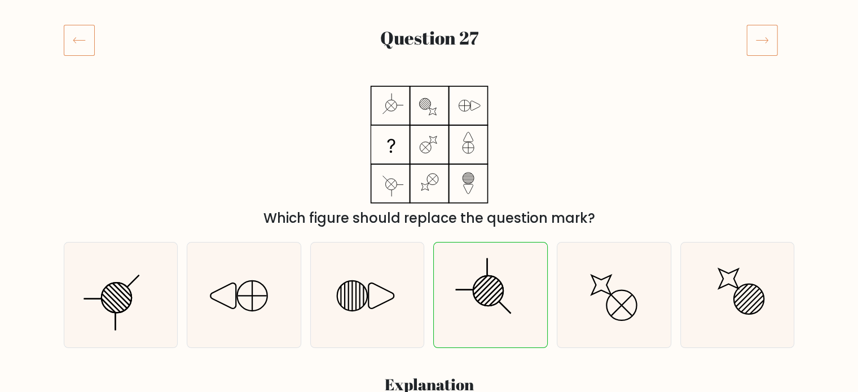
scroll to position [113, 0]
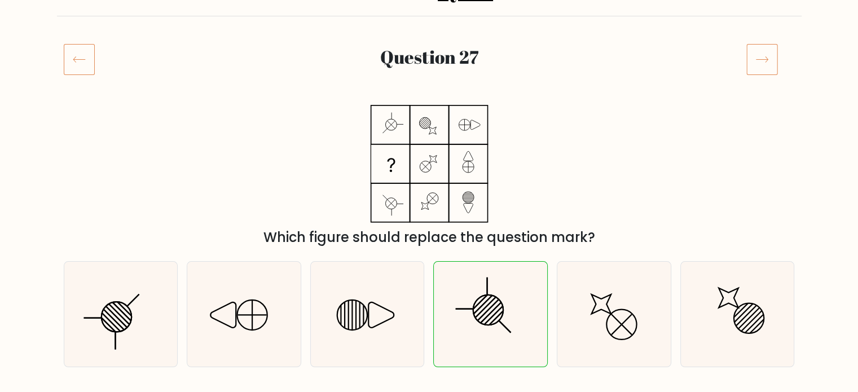
click at [748, 73] on icon at bounding box center [762, 59] width 32 height 32
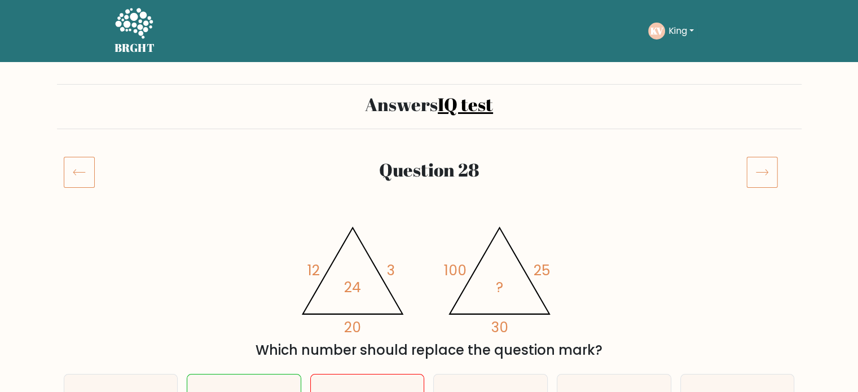
click at [763, 176] on icon at bounding box center [762, 172] width 32 height 32
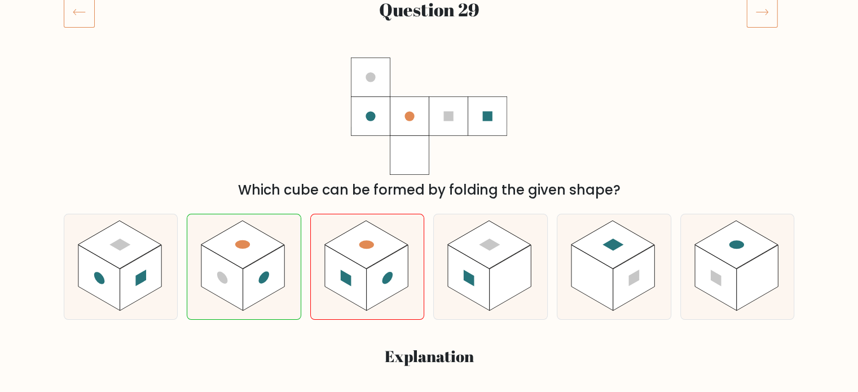
scroll to position [113, 0]
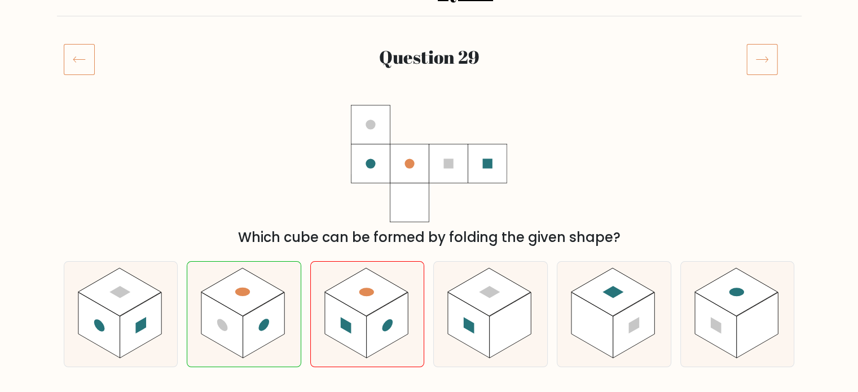
click at [775, 55] on icon at bounding box center [762, 59] width 32 height 32
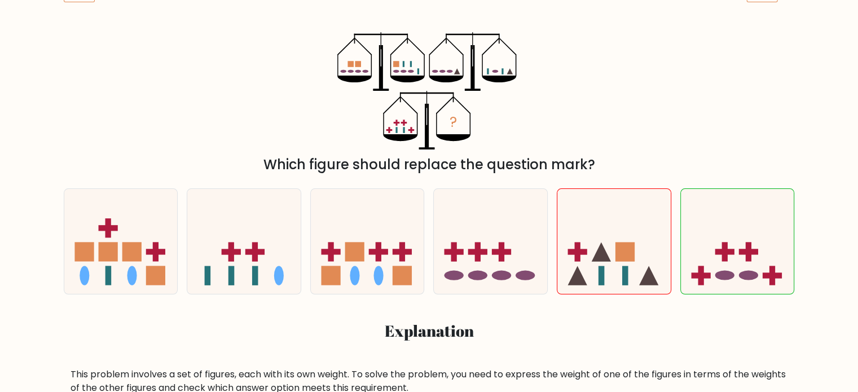
scroll to position [56, 0]
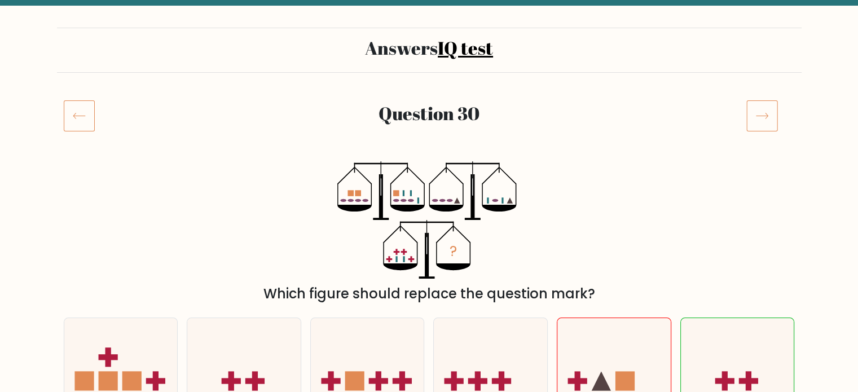
click at [767, 120] on icon at bounding box center [762, 116] width 32 height 32
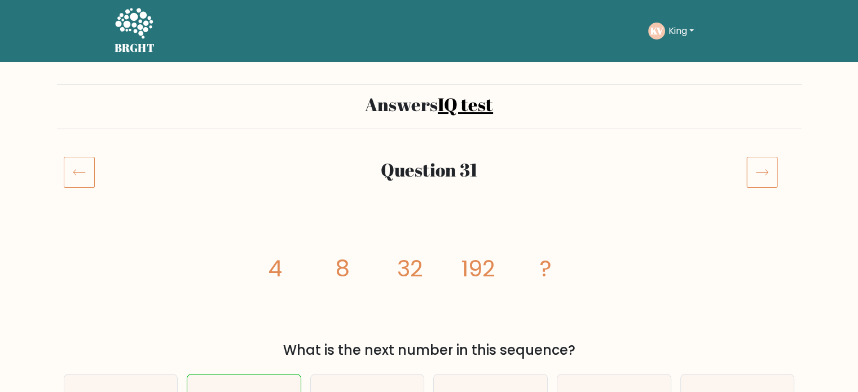
click at [761, 172] on icon at bounding box center [762, 173] width 12 height 6
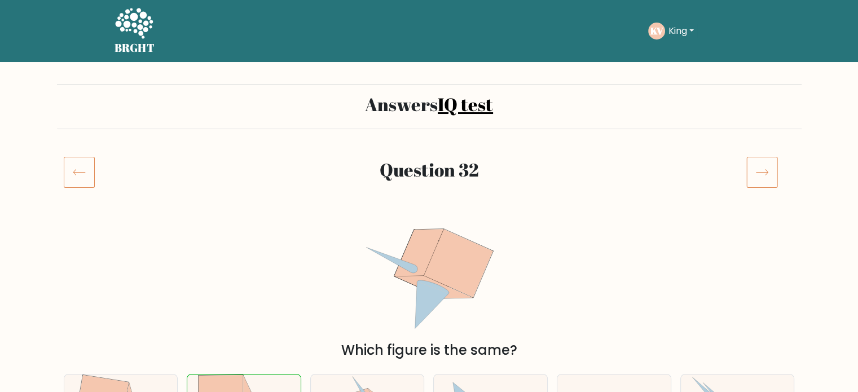
click at [764, 173] on icon at bounding box center [762, 172] width 32 height 32
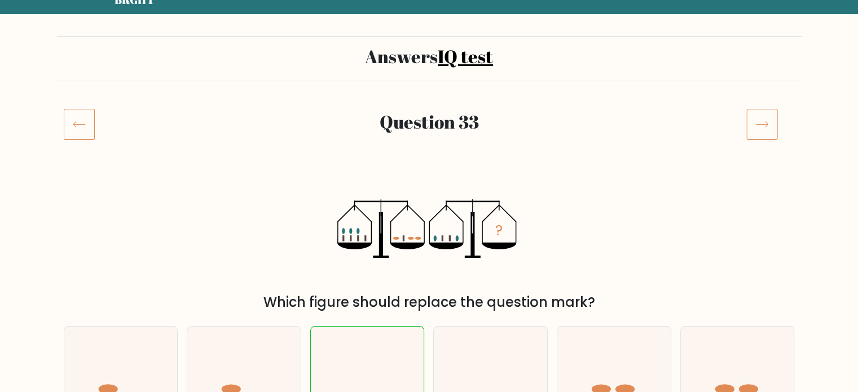
scroll to position [113, 0]
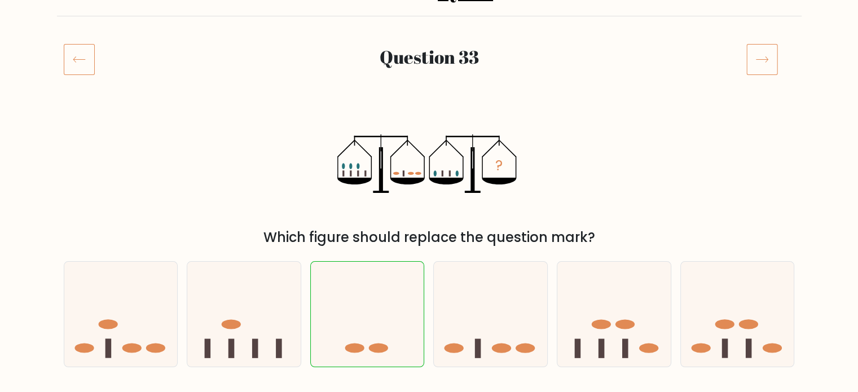
click at [770, 59] on icon at bounding box center [762, 59] width 32 height 32
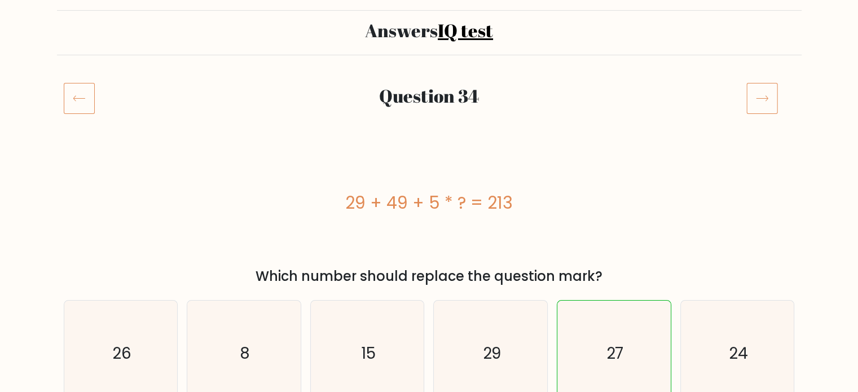
scroll to position [56, 0]
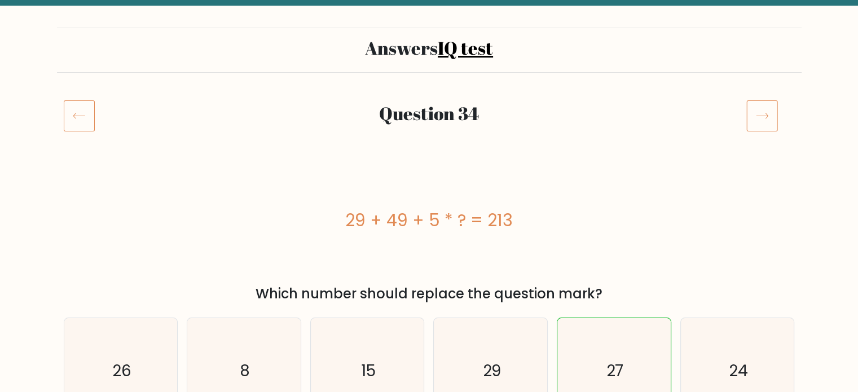
click at [770, 109] on icon at bounding box center [762, 116] width 32 height 32
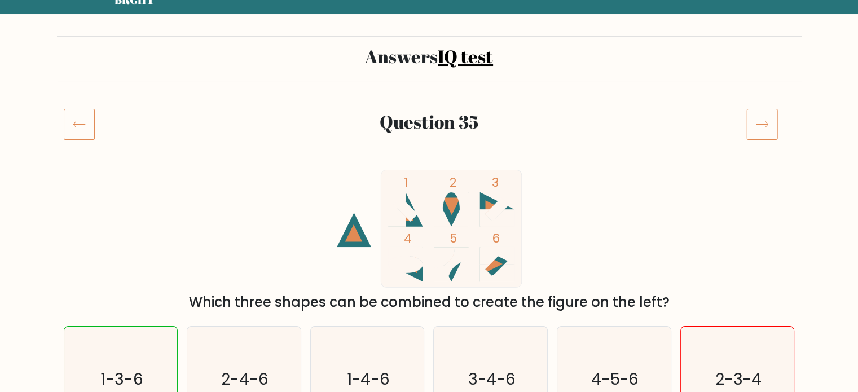
scroll to position [169, 0]
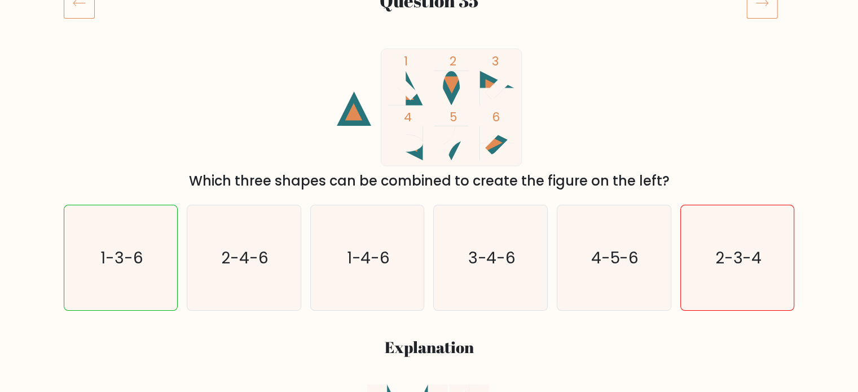
click at [757, 4] on icon at bounding box center [762, 3] width 32 height 32
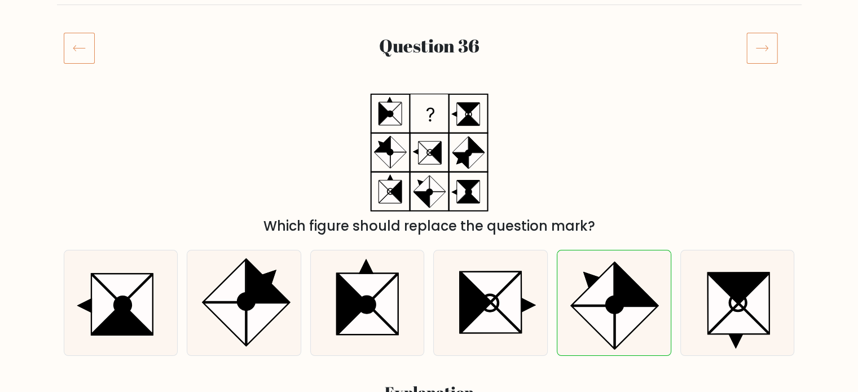
scroll to position [56, 0]
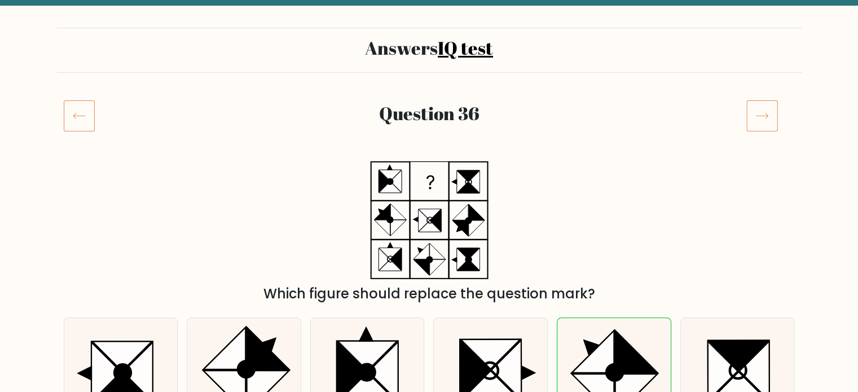
click at [770, 106] on icon at bounding box center [762, 116] width 32 height 32
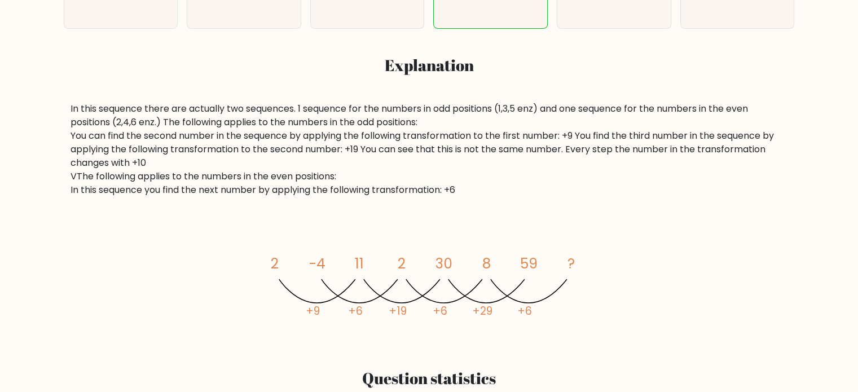
scroll to position [113, 0]
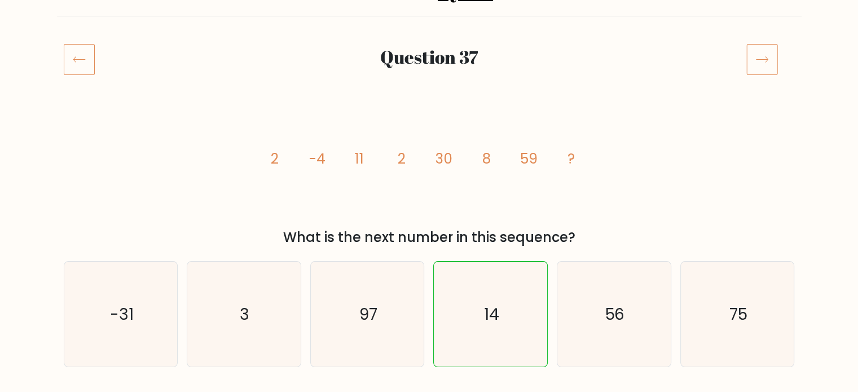
click at [766, 59] on icon at bounding box center [762, 60] width 12 height 6
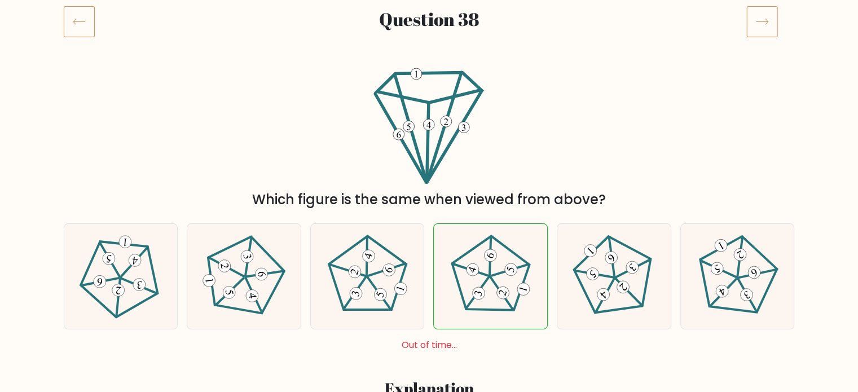
scroll to position [56, 0]
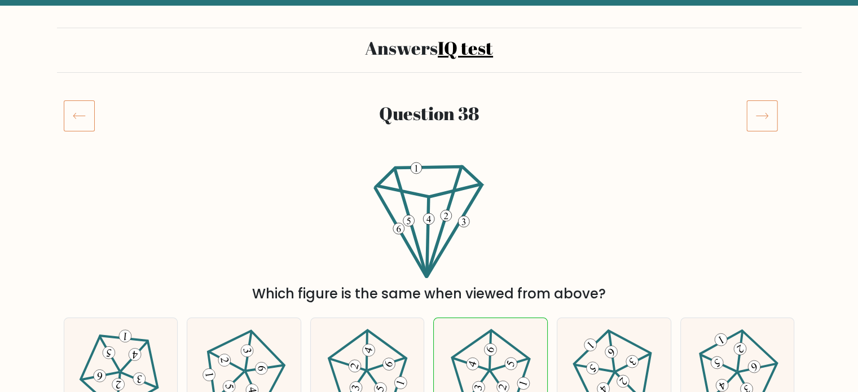
click at [772, 109] on icon at bounding box center [762, 116] width 32 height 32
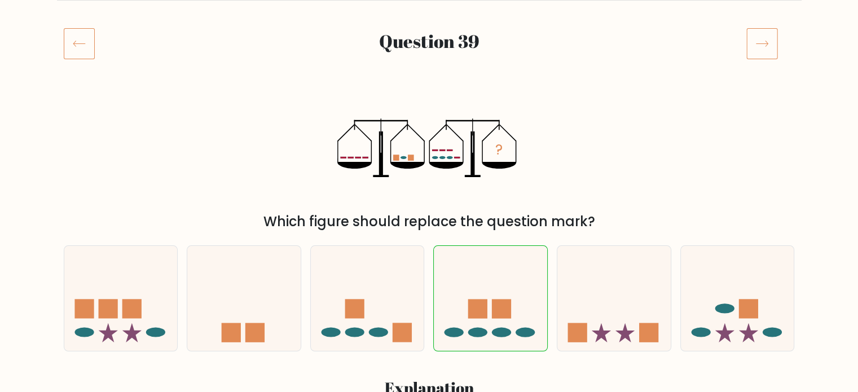
scroll to position [113, 0]
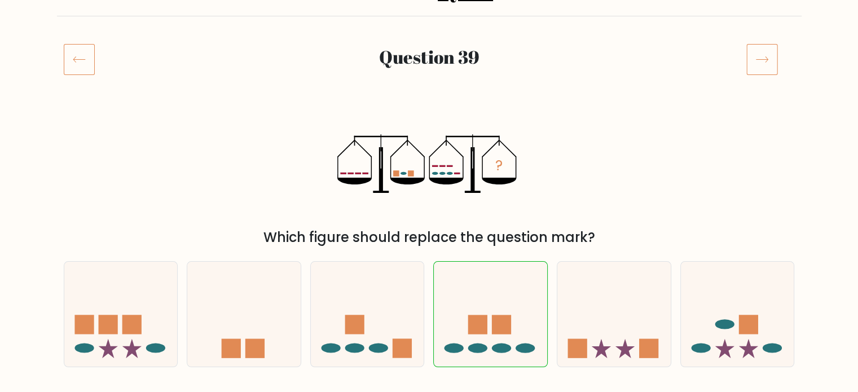
click at [766, 63] on icon at bounding box center [762, 59] width 32 height 32
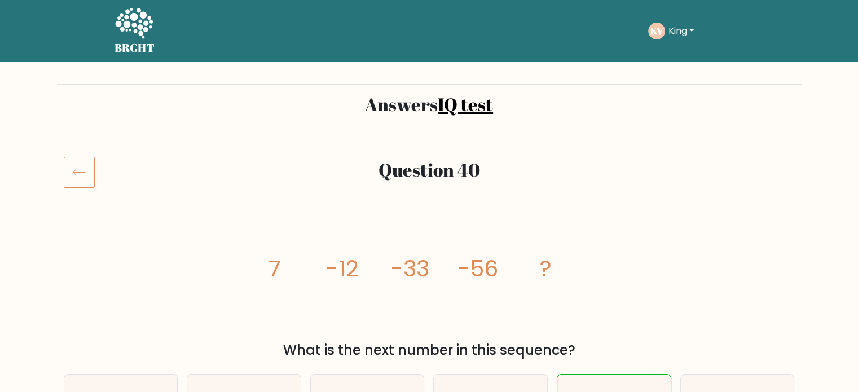
click at [142, 27] on icon at bounding box center [134, 23] width 38 height 30
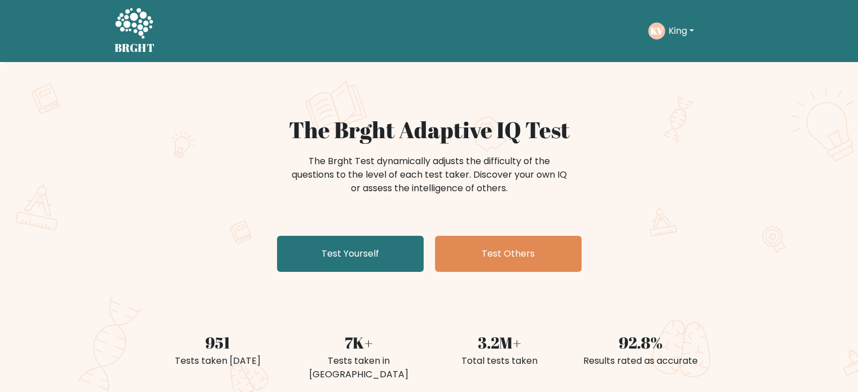
click at [693, 30] on button "King" at bounding box center [681, 31] width 32 height 15
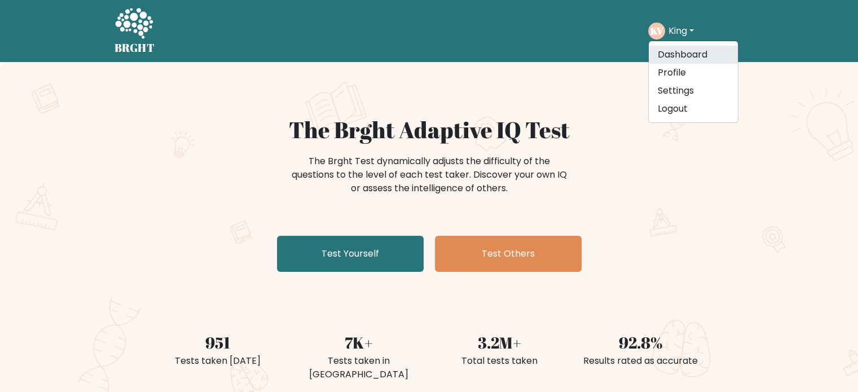
click at [684, 53] on link "Dashboard" at bounding box center [693, 55] width 89 height 18
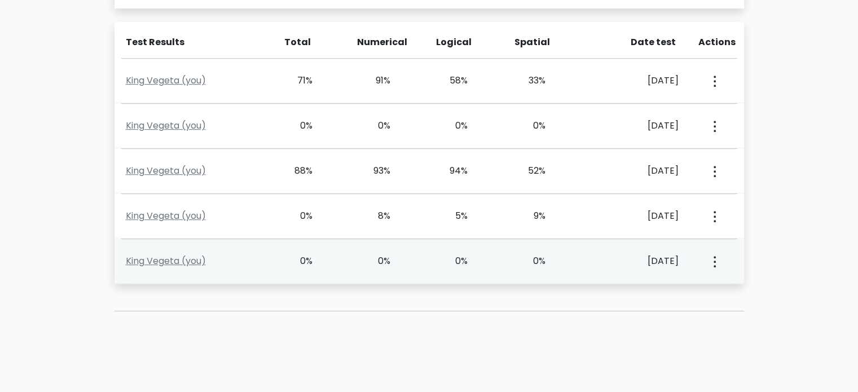
scroll to position [388, 0]
